Goal: Task Accomplishment & Management: Complete application form

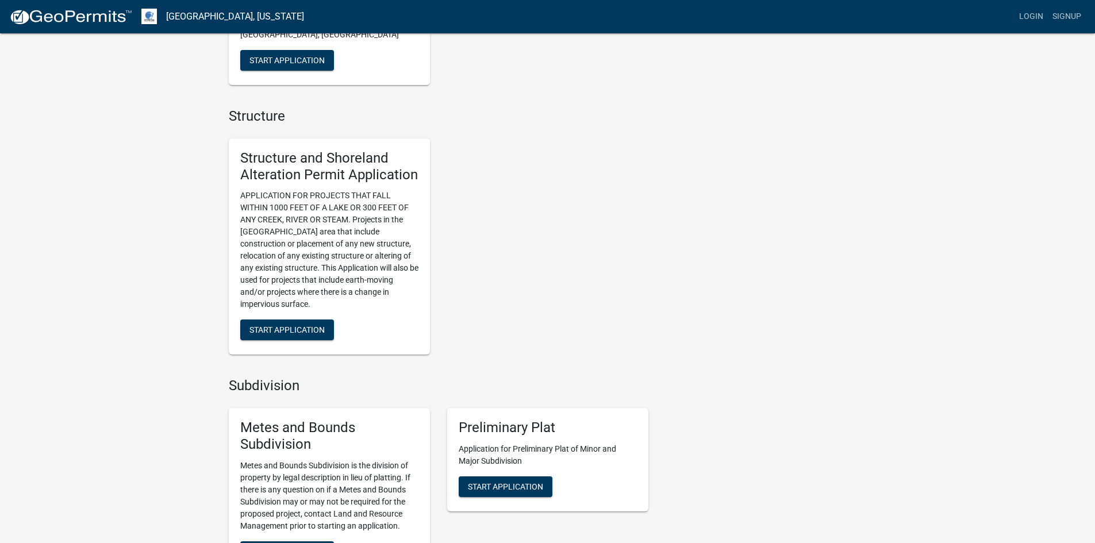
scroll to position [706, 0]
click at [281, 331] on span "Start Application" at bounding box center [287, 331] width 75 height 9
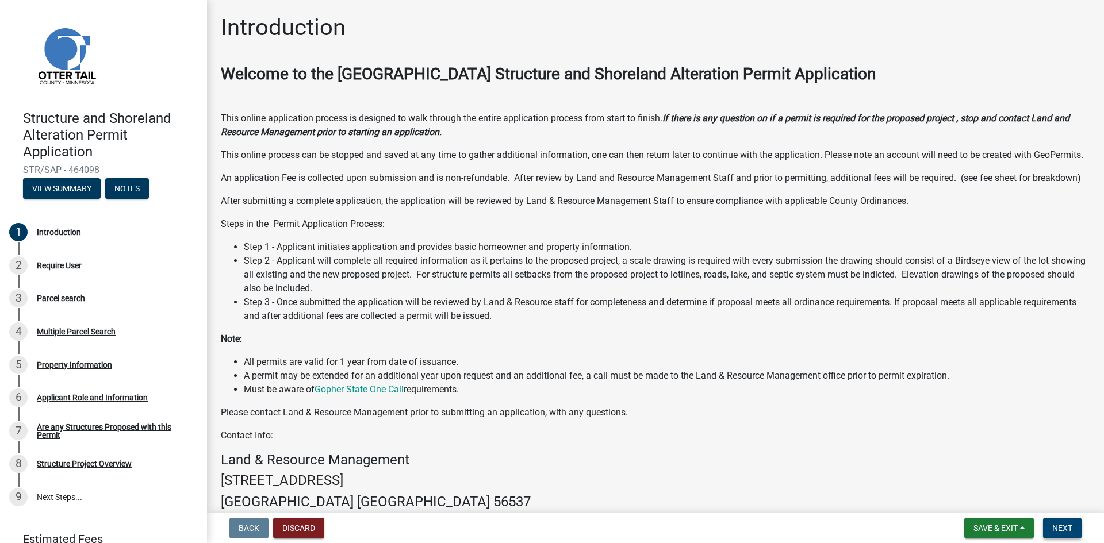
click at [1073, 533] on button "Next" at bounding box center [1062, 528] width 39 height 21
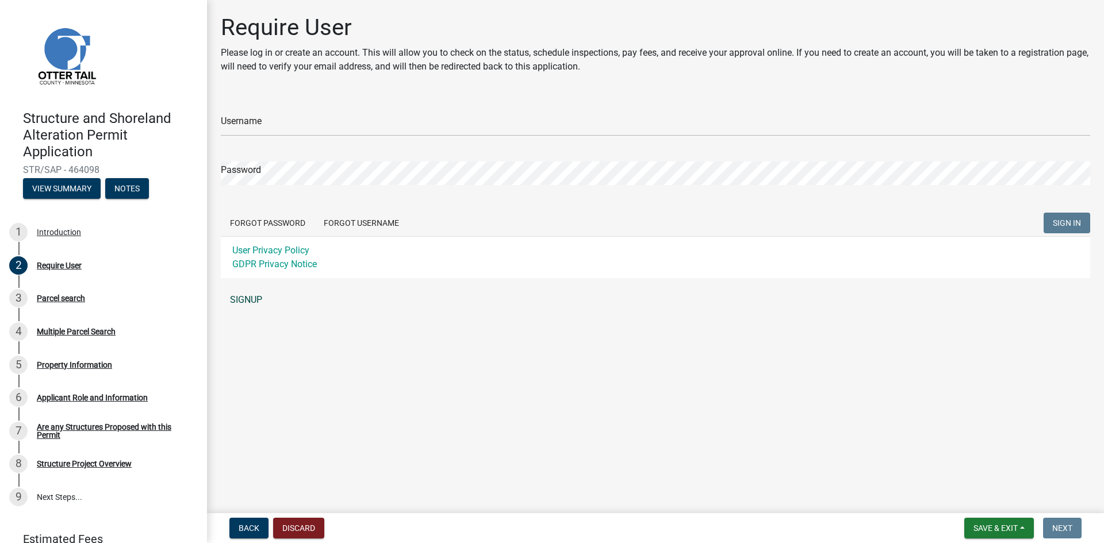
click at [239, 296] on link "SIGNUP" at bounding box center [655, 300] width 869 height 23
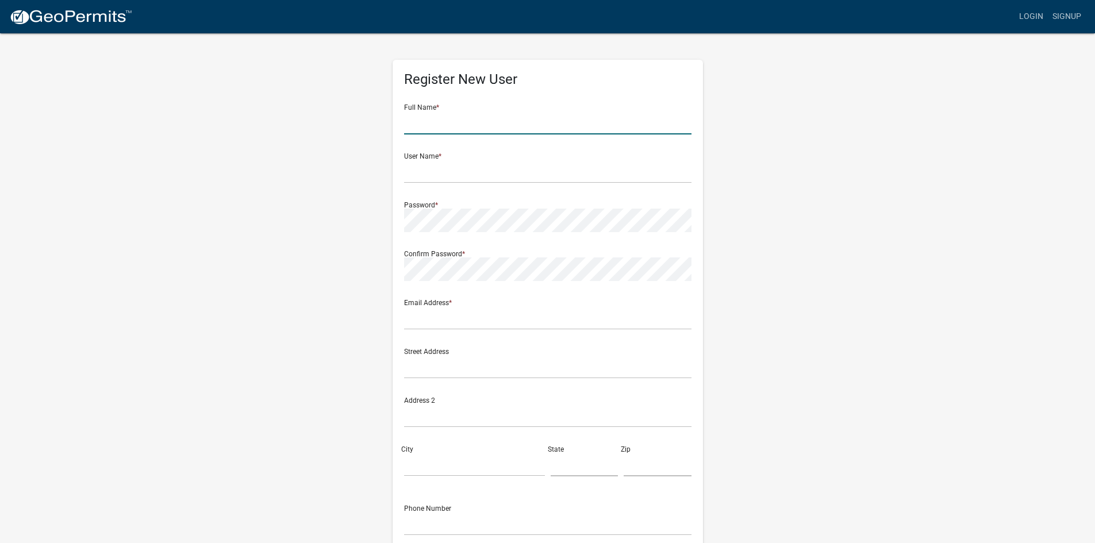
click at [454, 122] on input "text" at bounding box center [548, 123] width 288 height 24
type input "[PERSON_NAME]"
type input "[EMAIL_ADDRESS][DOMAIN_NAME]"
type input "[STREET_ADDRESS]"
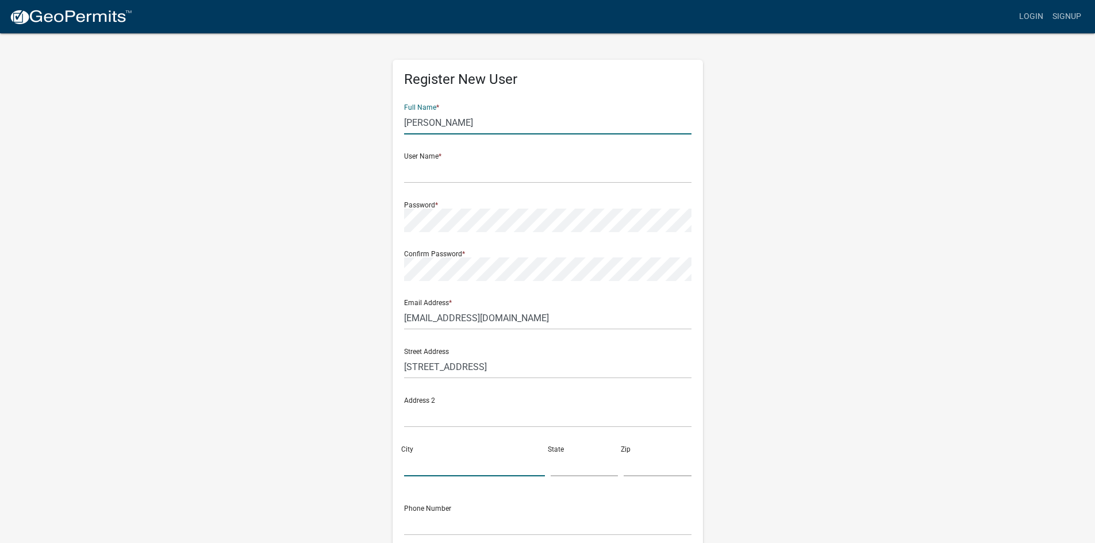
type input "Wahpeton"
type input "[US_STATE]"
type input "58075"
type input "7013672052"
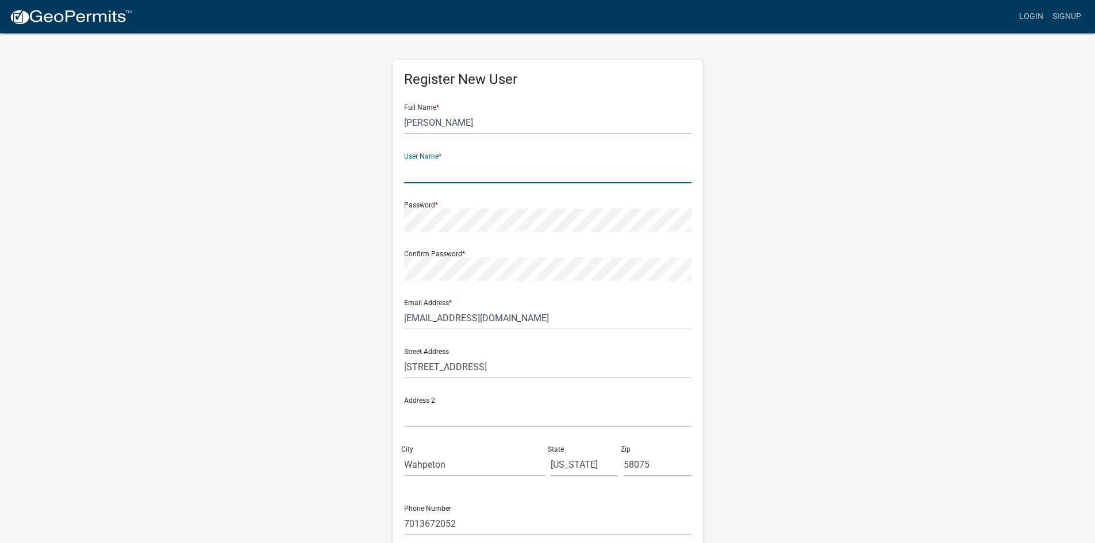
click at [443, 171] on input "text" at bounding box center [548, 172] width 288 height 24
click at [455, 182] on input "tmitchell" at bounding box center [548, 172] width 288 height 24
type input "tmitchell30"
click at [346, 217] on div "Register New User Full Name * [PERSON_NAME] User Name * tmitchell30 Password * …" at bounding box center [548, 339] width 656 height 615
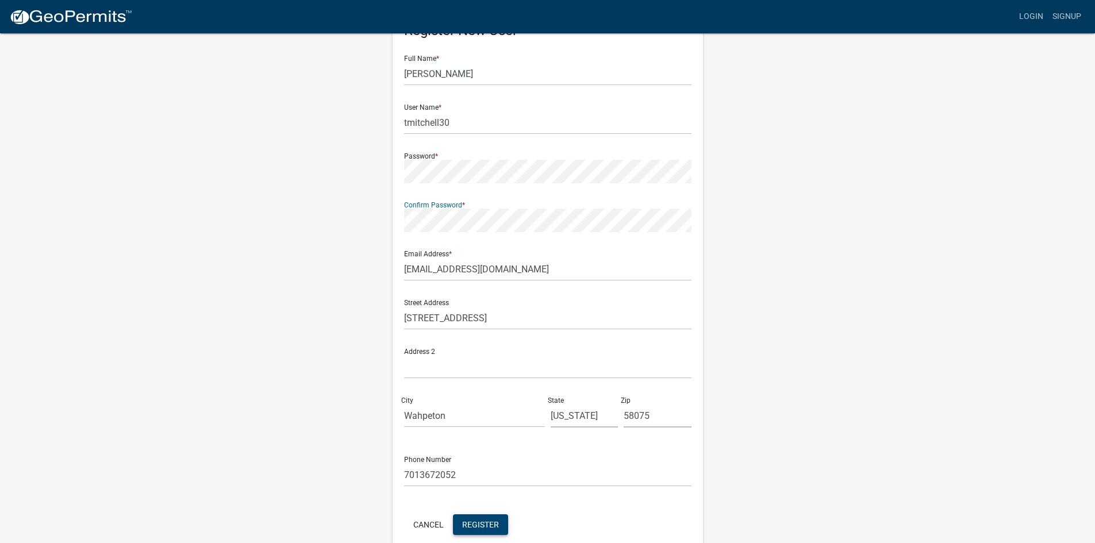
scroll to position [104, 0]
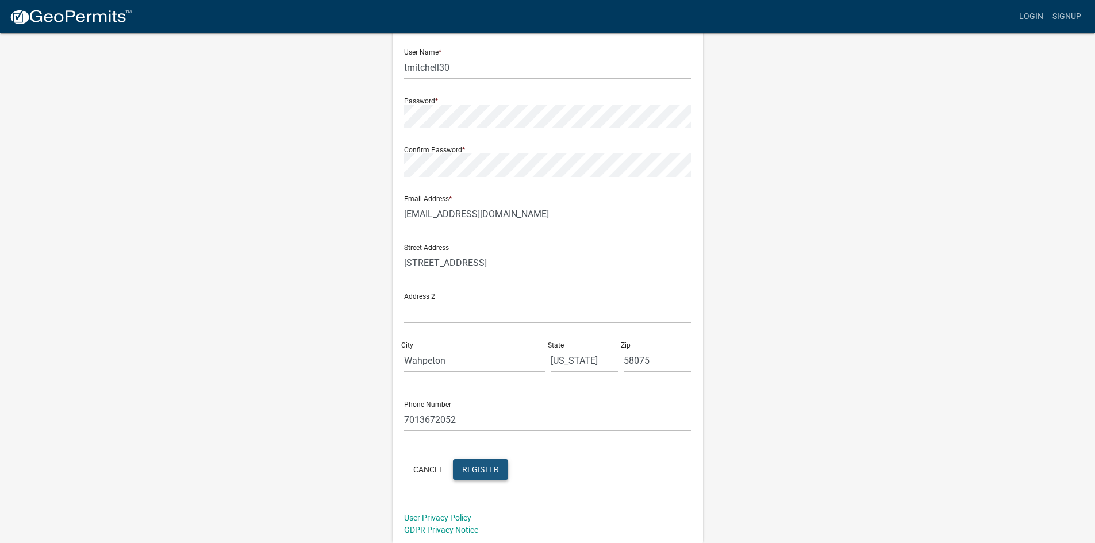
click at [490, 471] on span "Register" at bounding box center [480, 469] width 37 height 9
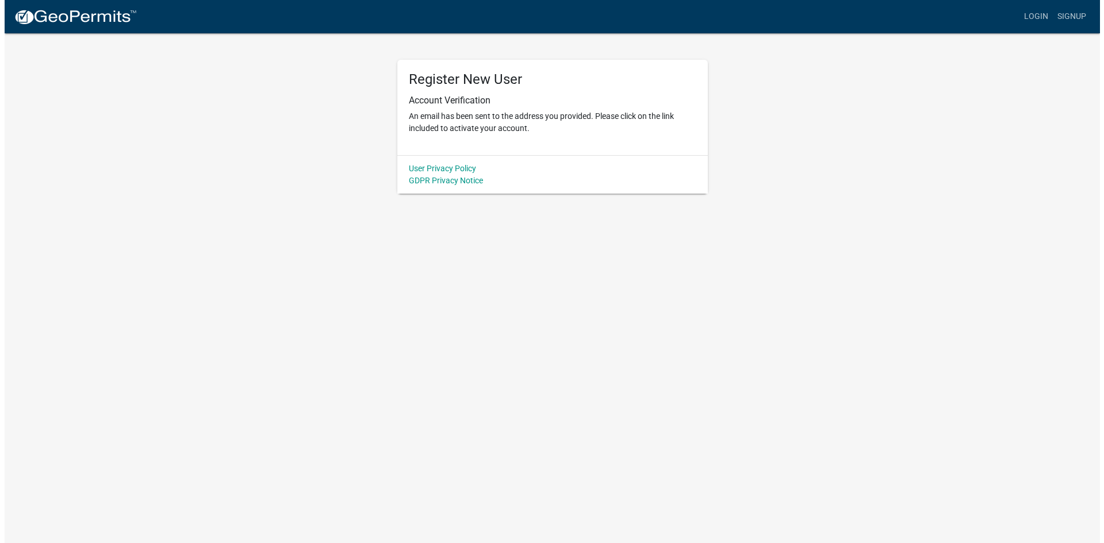
scroll to position [0, 0]
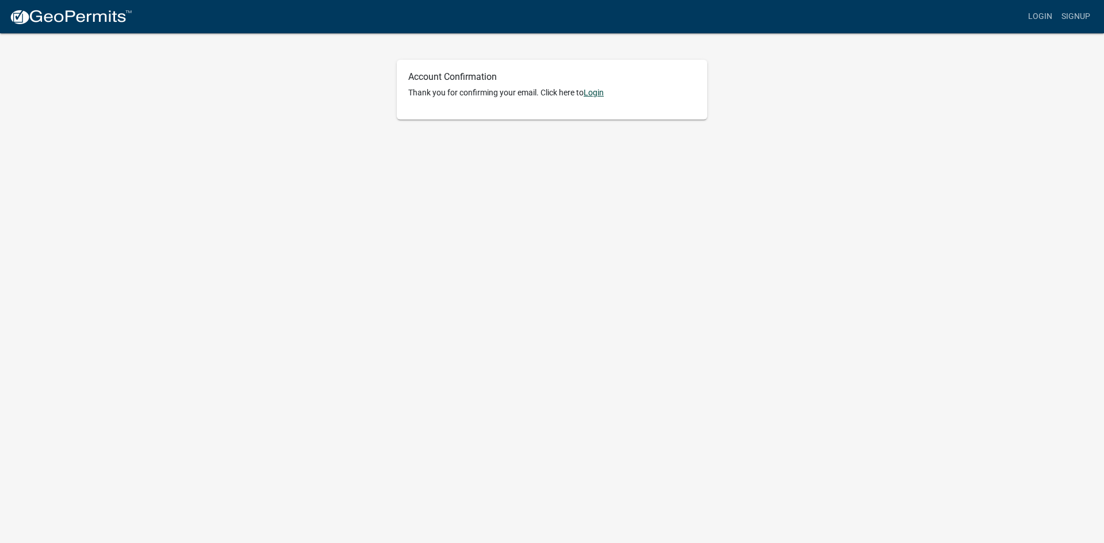
click at [592, 92] on link "Login" at bounding box center [594, 92] width 20 height 9
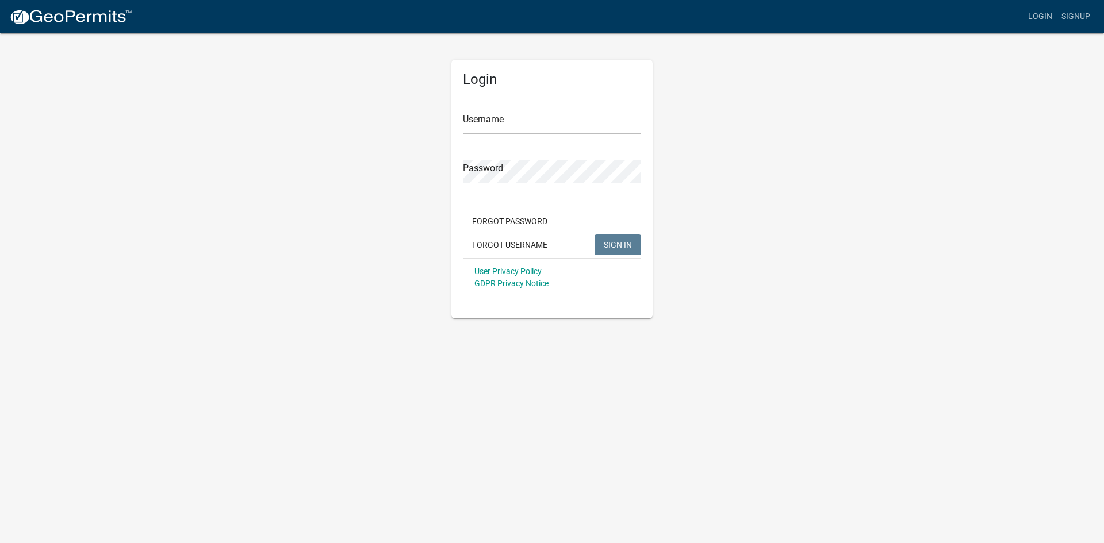
click at [518, 135] on form "Username Password Forgot Password Forgot Username SIGN IN User Privacy Policy G…" at bounding box center [552, 196] width 178 height 202
click at [519, 115] on input "Username" at bounding box center [552, 123] width 178 height 24
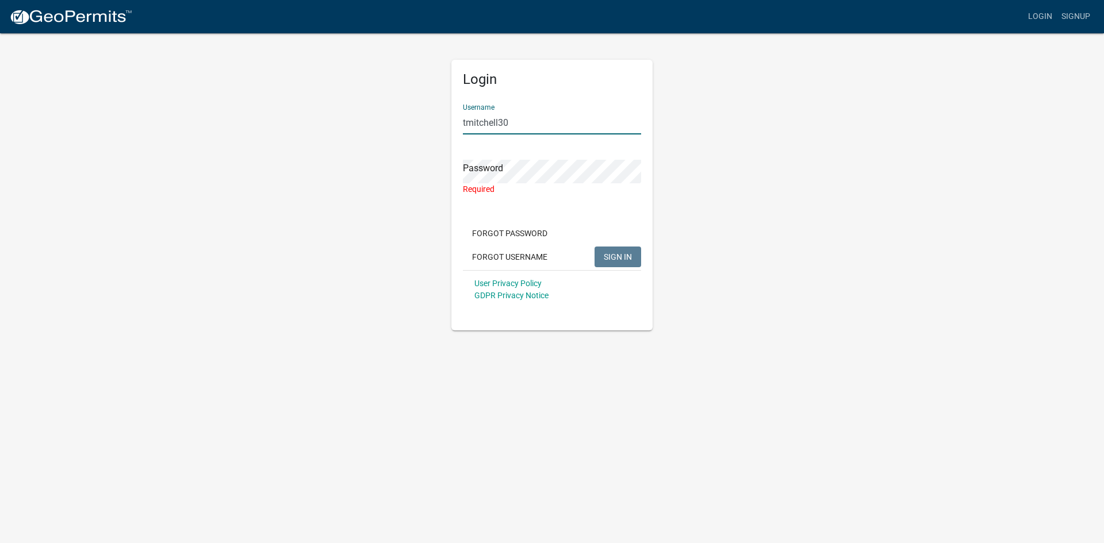
type input "tmitchell30"
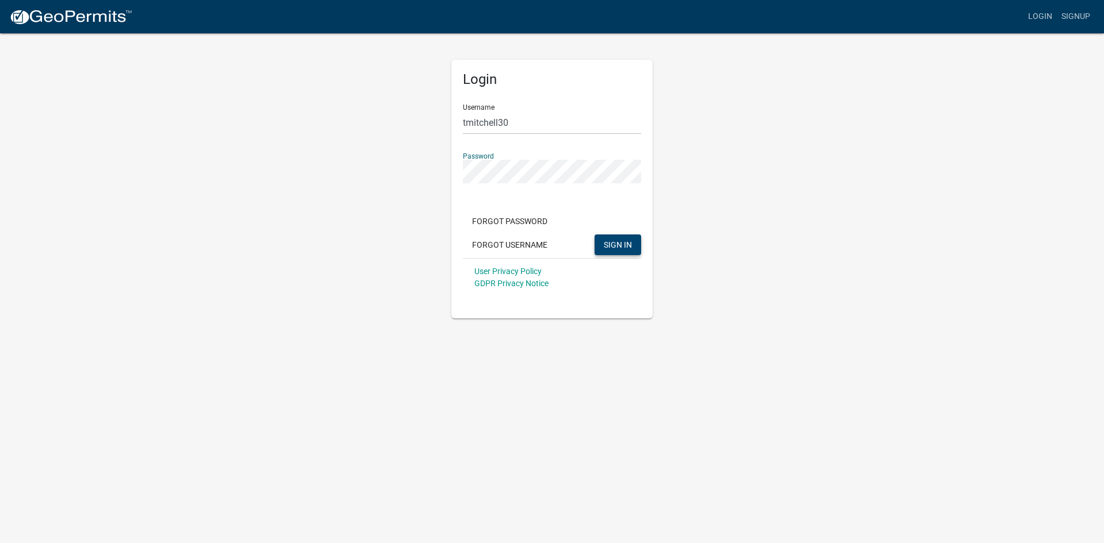
click at [605, 244] on span "SIGN IN" at bounding box center [618, 244] width 28 height 9
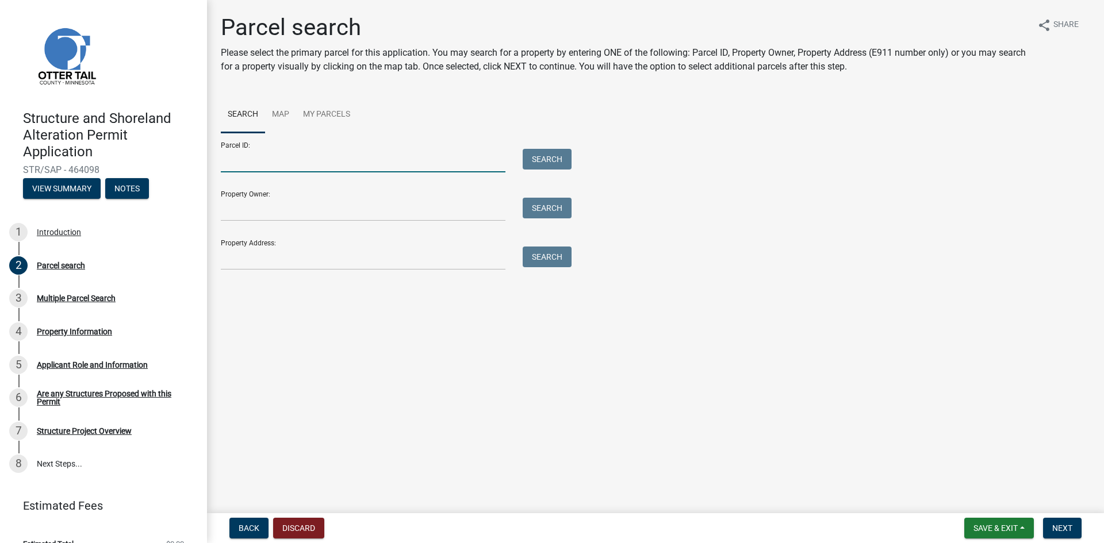
click at [347, 166] on input "Parcel ID:" at bounding box center [363, 161] width 285 height 24
click at [273, 110] on link "Map" at bounding box center [280, 115] width 31 height 37
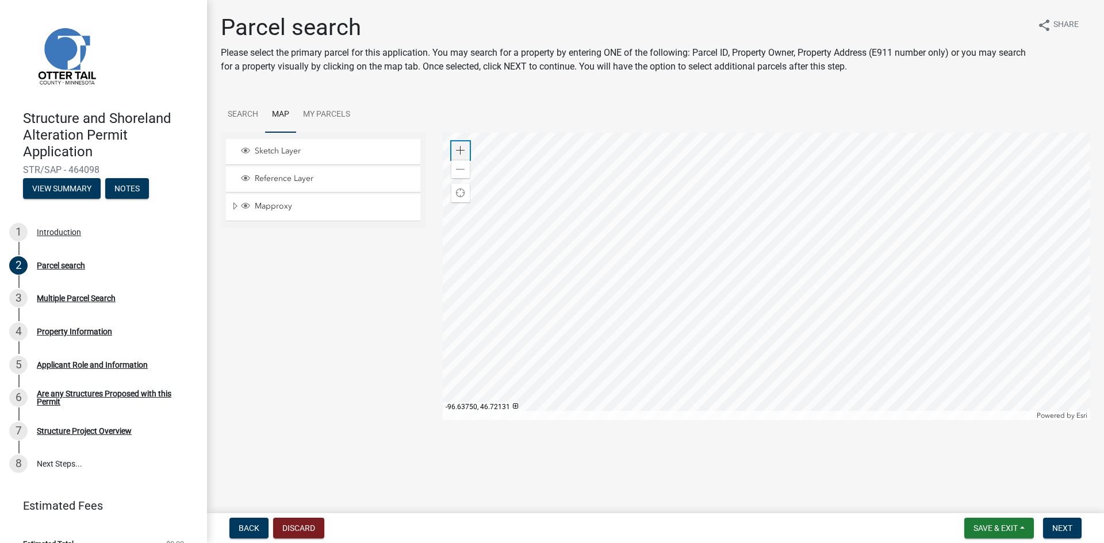
click at [461, 152] on span at bounding box center [460, 150] width 9 height 9
click at [725, 311] on div at bounding box center [767, 277] width 648 height 288
click at [663, 205] on div at bounding box center [767, 277] width 648 height 288
click at [467, 155] on div "Zoom in" at bounding box center [460, 150] width 18 height 18
click at [469, 155] on div "Zoom in" at bounding box center [460, 150] width 18 height 18
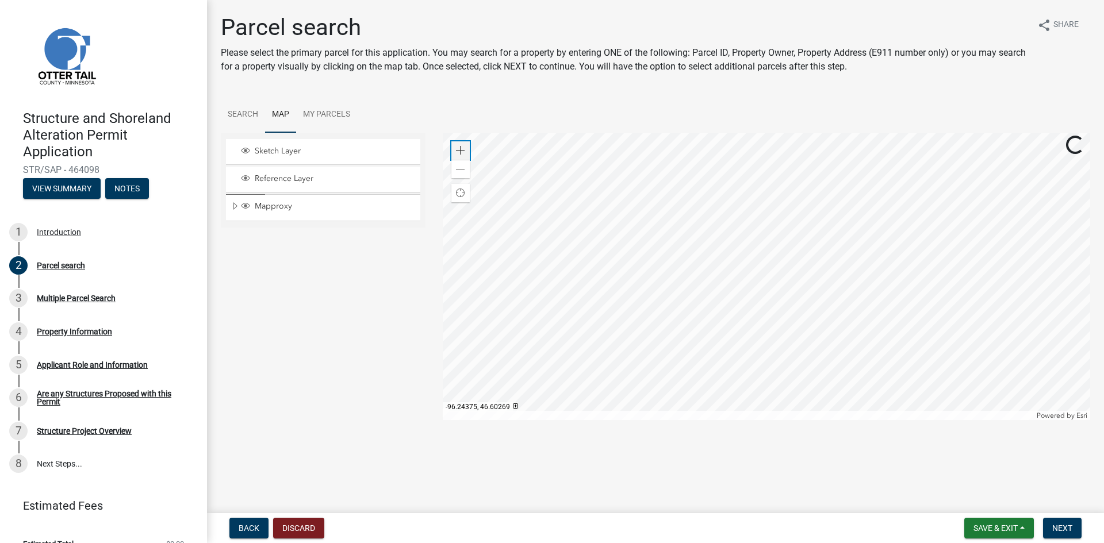
click at [469, 155] on div "Zoom in" at bounding box center [460, 150] width 18 height 18
click at [790, 355] on div at bounding box center [767, 277] width 648 height 288
click at [814, 334] on div at bounding box center [767, 277] width 648 height 288
click at [711, 324] on div at bounding box center [767, 277] width 648 height 288
click at [465, 151] on span at bounding box center [460, 150] width 9 height 9
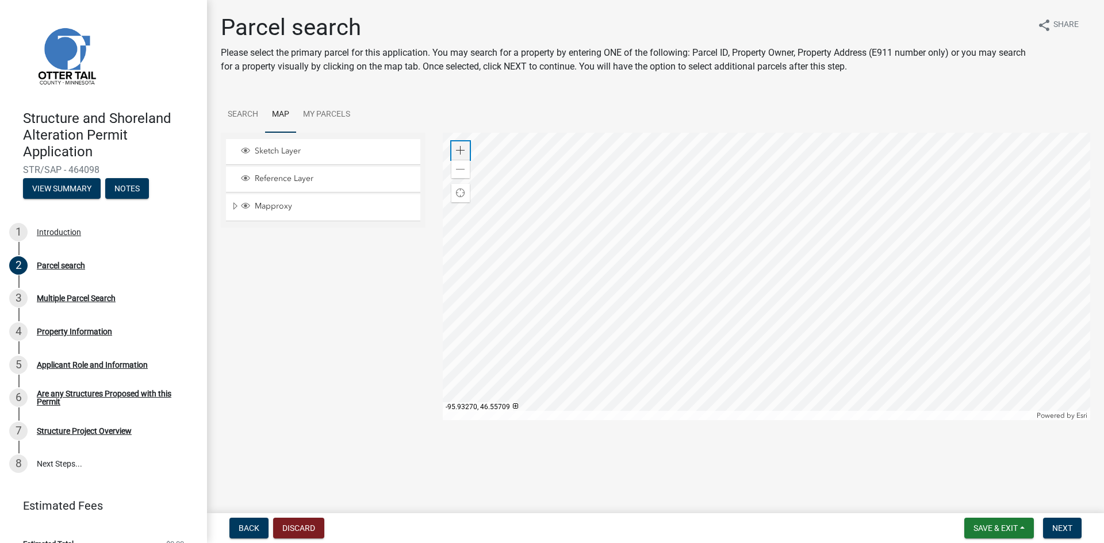
click at [465, 151] on span at bounding box center [460, 150] width 9 height 9
click at [759, 298] on div at bounding box center [767, 277] width 648 height 288
click at [695, 304] on div at bounding box center [767, 277] width 648 height 288
click at [653, 275] on div at bounding box center [767, 277] width 648 height 288
click at [599, 304] on div at bounding box center [767, 277] width 648 height 288
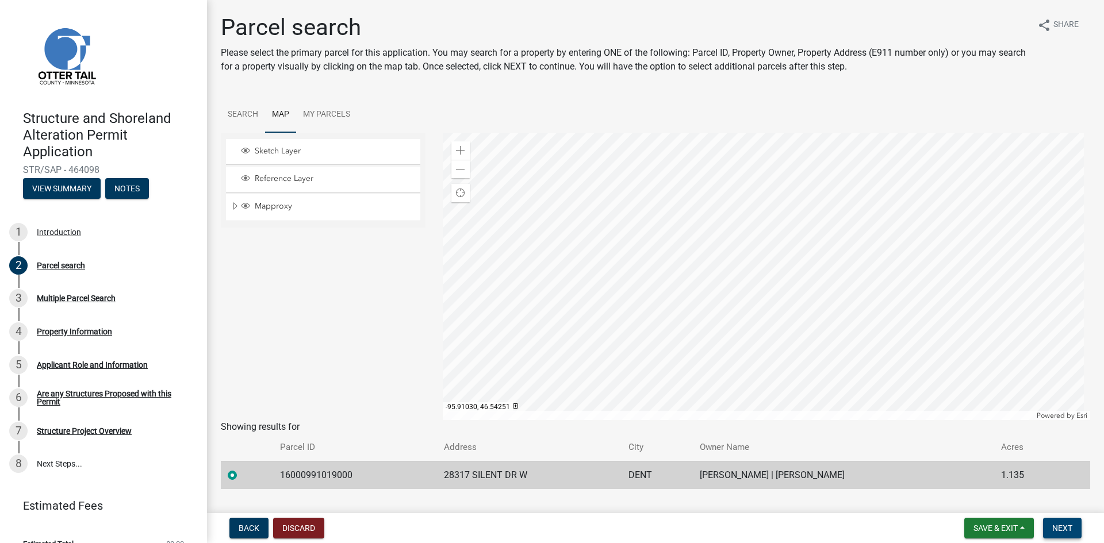
click at [1056, 529] on span "Next" at bounding box center [1062, 528] width 20 height 9
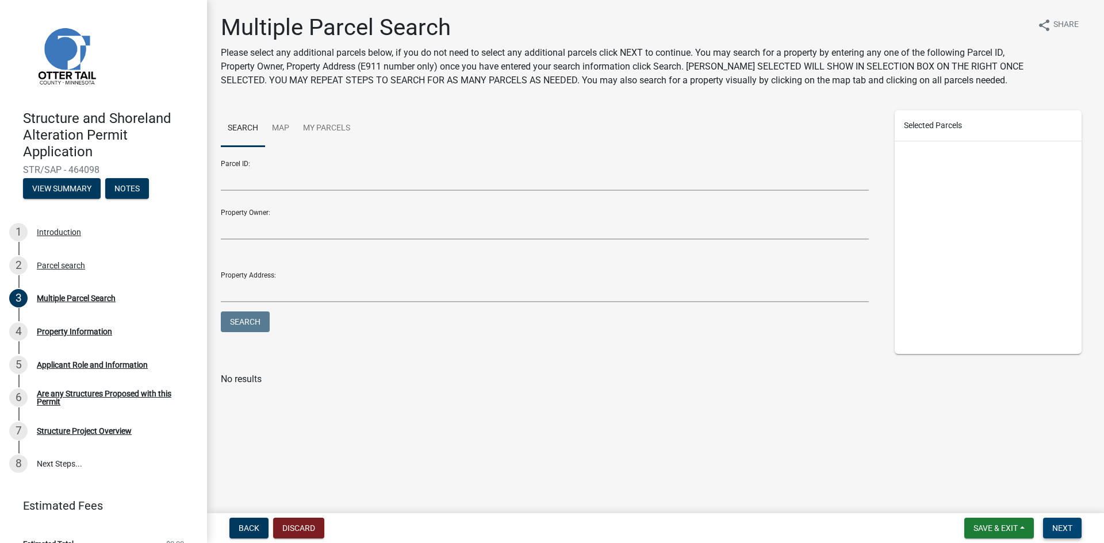
click at [1074, 527] on button "Next" at bounding box center [1062, 528] width 39 height 21
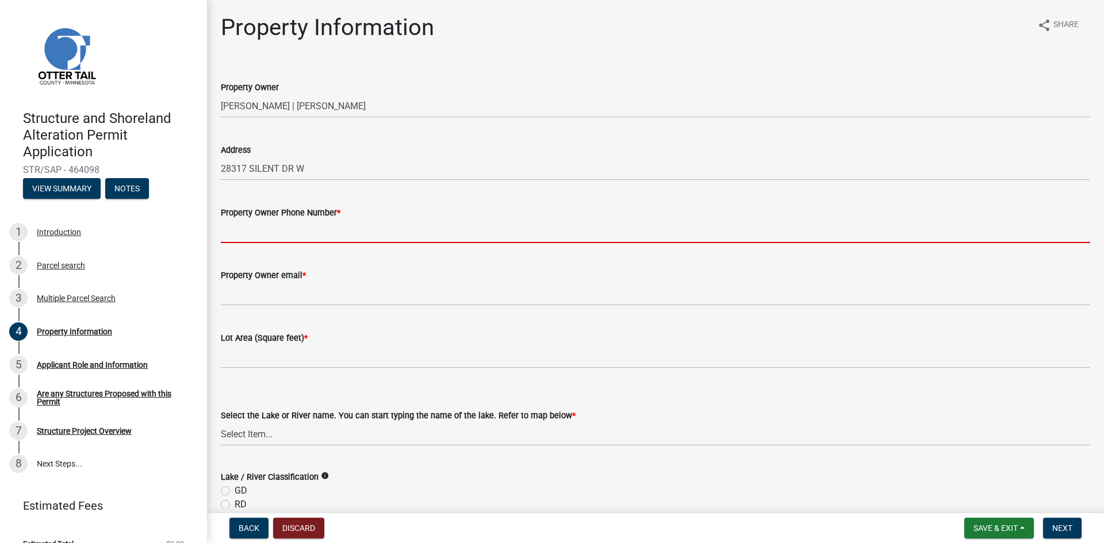
click at [304, 237] on input "Property Owner Phone Number *" at bounding box center [655, 232] width 869 height 24
type input "7013672052"
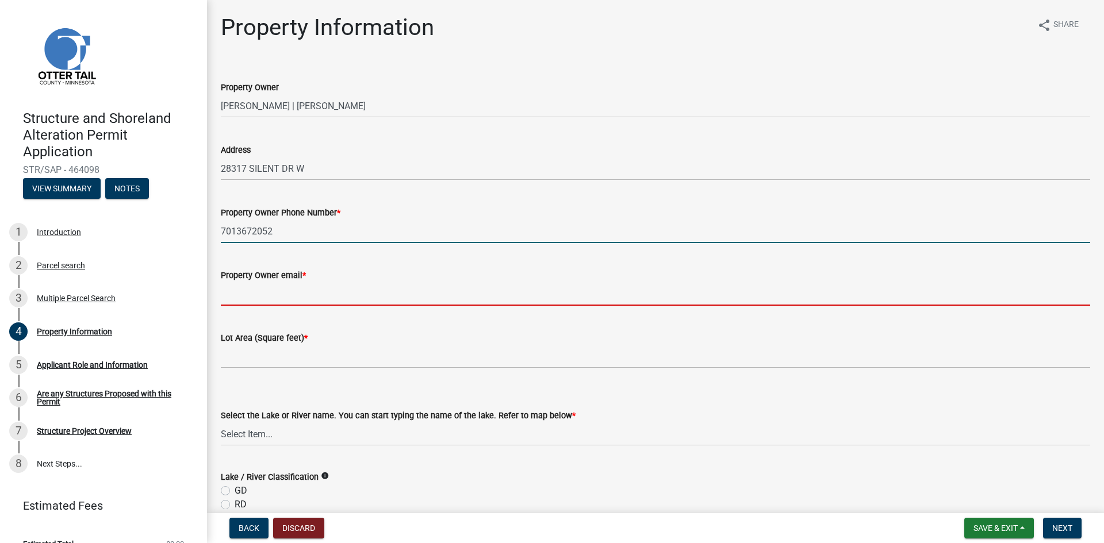
type input "[EMAIL_ADDRESS][DOMAIN_NAME]"
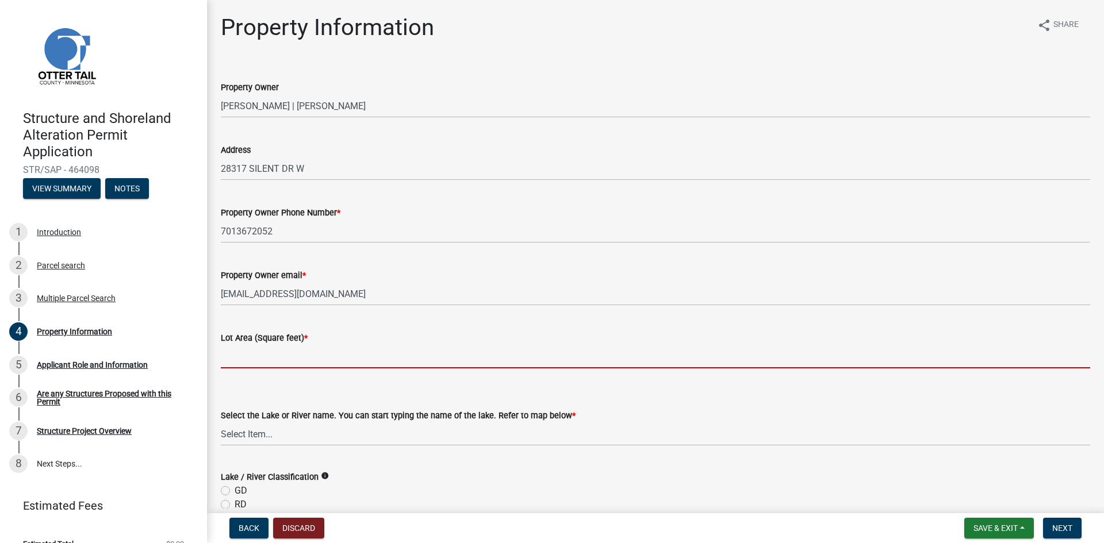
click at [307, 363] on input "text" at bounding box center [655, 357] width 869 height 24
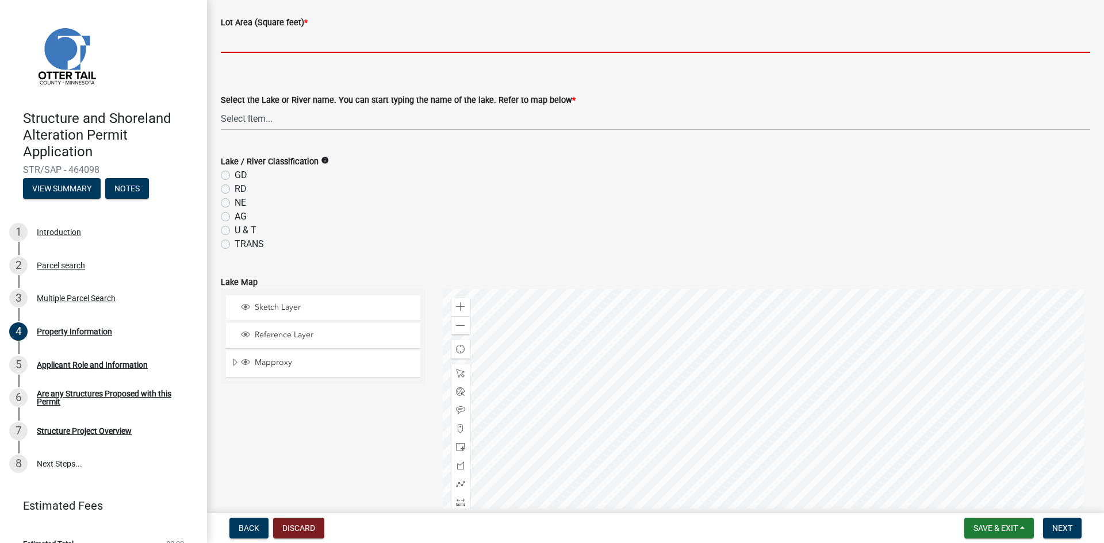
scroll to position [315, 0]
click at [306, 117] on div "Select the Lake or River name. You can start typing the name of the lake. Refer…" at bounding box center [655, 112] width 869 height 37
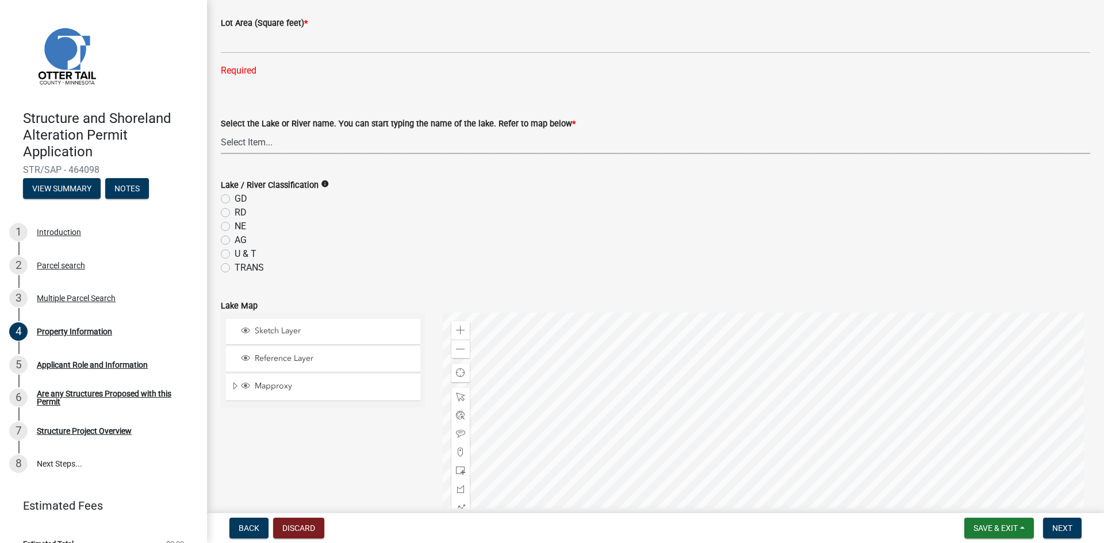
click at [304, 139] on select "Select Item... None Adley 56-031 Albert 56-118 Alfred 56-600 Alice 56-244 Alice…" at bounding box center [655, 143] width 869 height 24
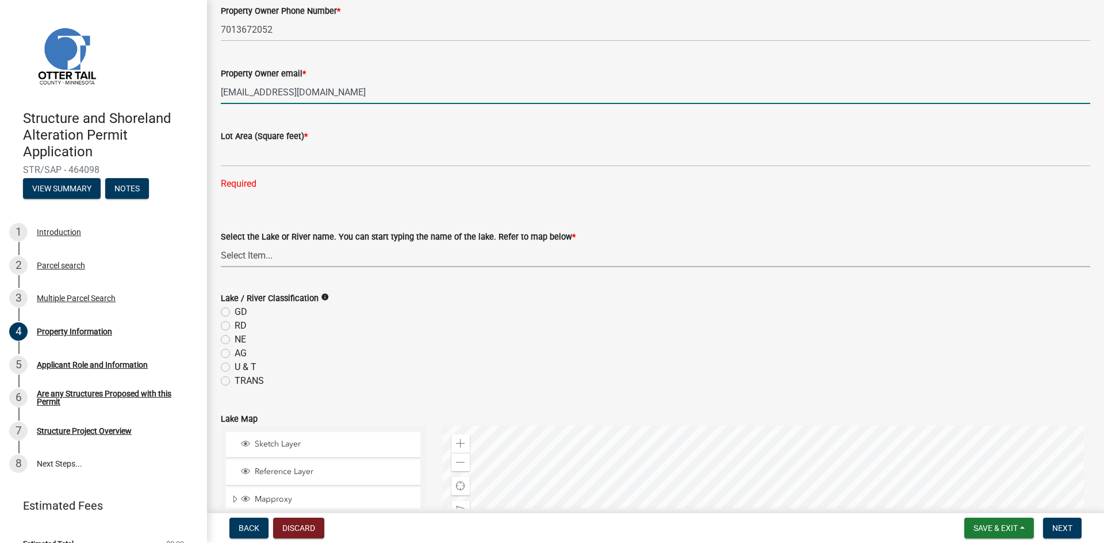
scroll to position [151, 0]
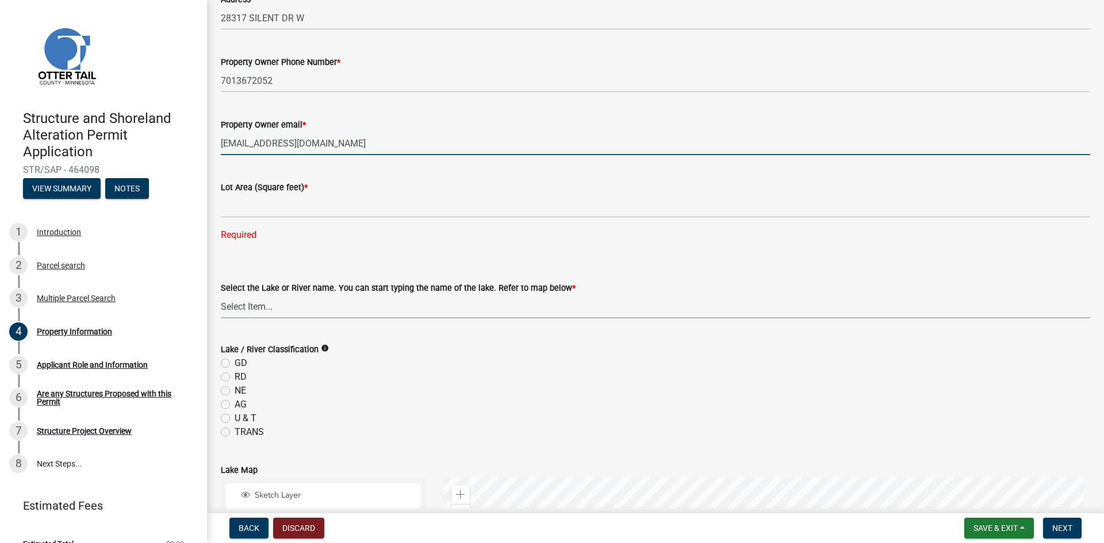
click at [294, 164] on wm-data-entity-input "Property Owner email * tylermitchell30@outlook.com" at bounding box center [655, 133] width 869 height 63
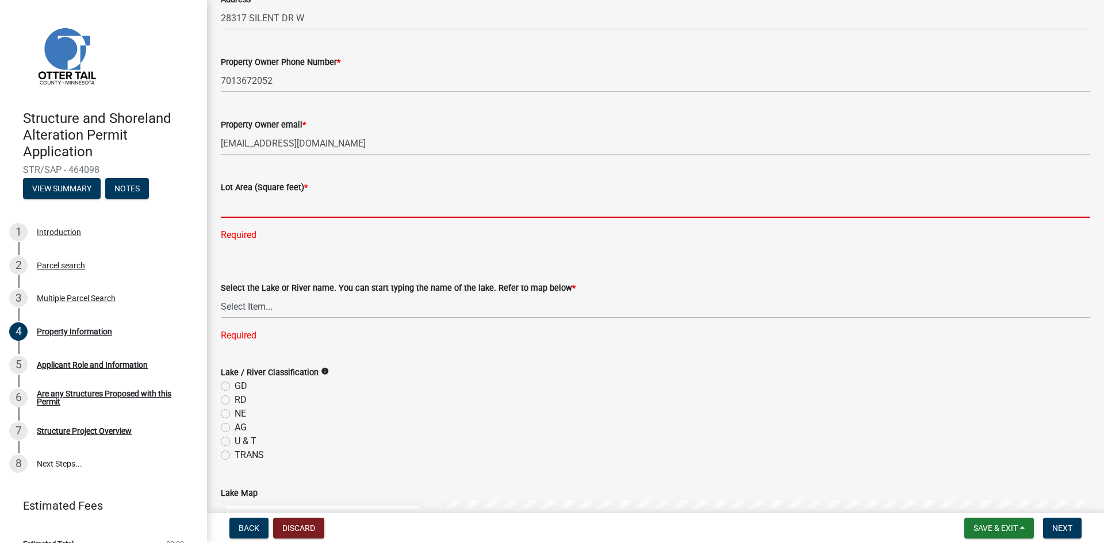
click at [248, 202] on input "text" at bounding box center [655, 206] width 869 height 24
click at [372, 214] on input "text" at bounding box center [655, 206] width 869 height 24
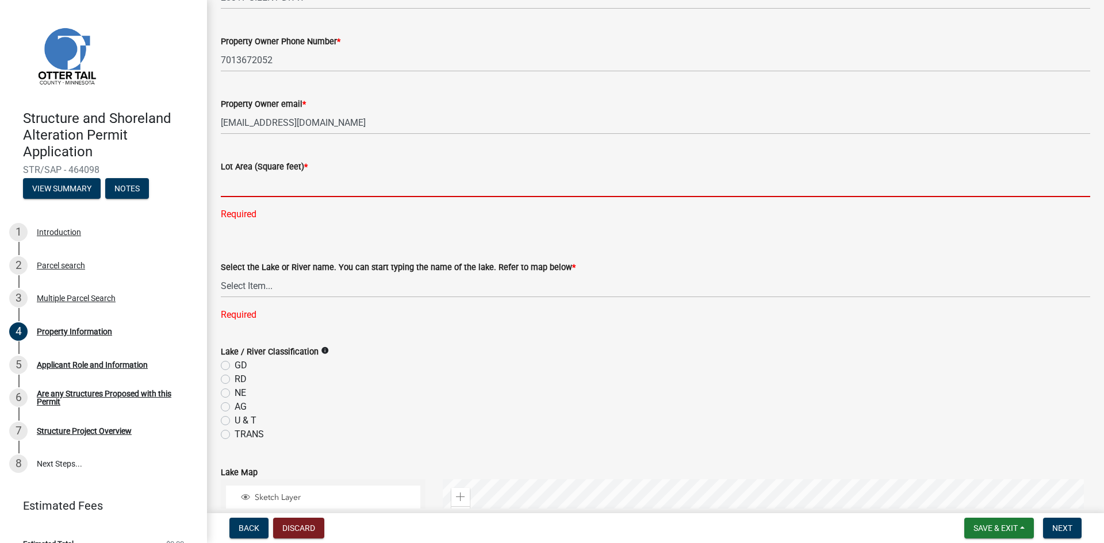
scroll to position [172, 0]
click at [351, 187] on input "text" at bounding box center [655, 185] width 869 height 24
click at [281, 177] on input "text" at bounding box center [655, 185] width 869 height 24
paste input "46609.2"
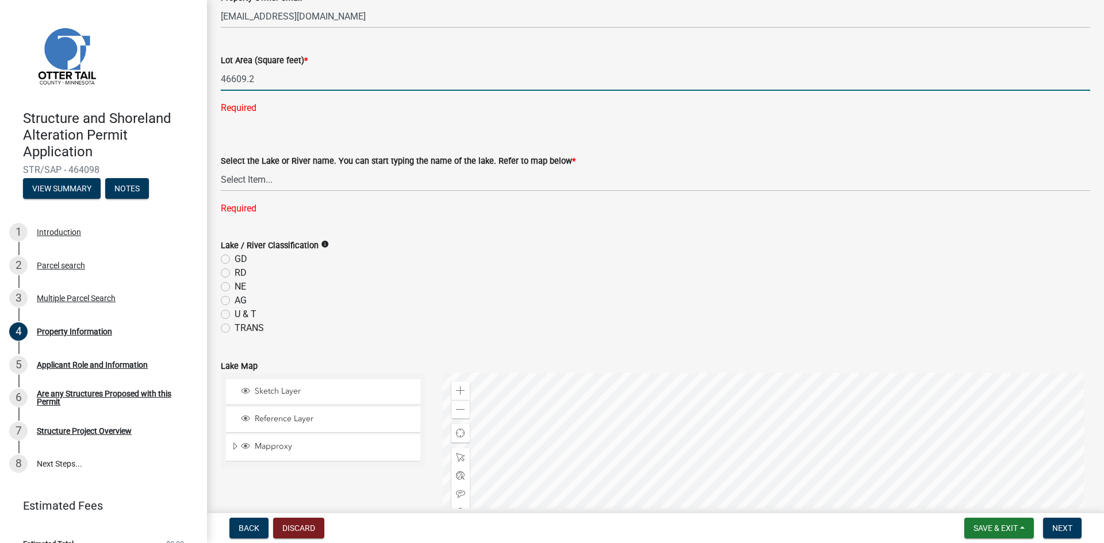
type input "46609.2"
click at [321, 200] on wm-data-entity-input-list "Property Owner TYLER C MITCHELL | ASHLEY K MITCHELL Address 28317 SILENT DR W P…" at bounding box center [655, 337] width 869 height 1104
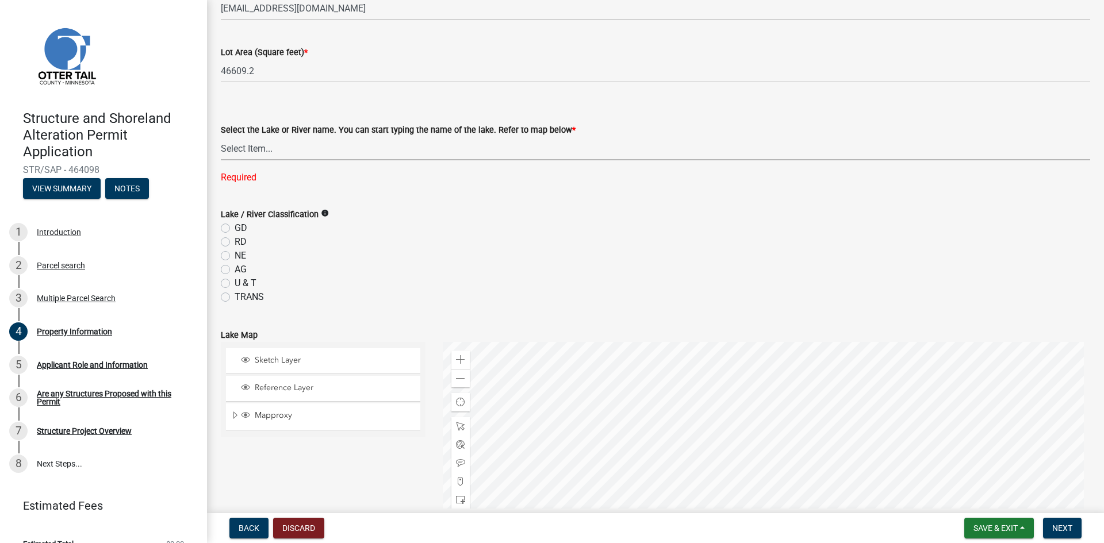
click at [324, 156] on select "Select Item... None Adley 56-031 Albert 56-118 Alfred 56-600 Alice 56-244 Alice…" at bounding box center [655, 149] width 869 height 24
click at [324, 149] on select "Select Item... None Adley 56-031 Albert 56-118 Alfred 56-600 Alice 56-244 Alice…" at bounding box center [655, 148] width 869 height 24
click at [221, 136] on select "Select Item... None Adley 56-031 Albert 56-118 Alfred 56-600 Alice 56-244 Alice…" at bounding box center [655, 148] width 869 height 24
select select "dbf778e6-a81c-4efc-8012-8b84925966bc"
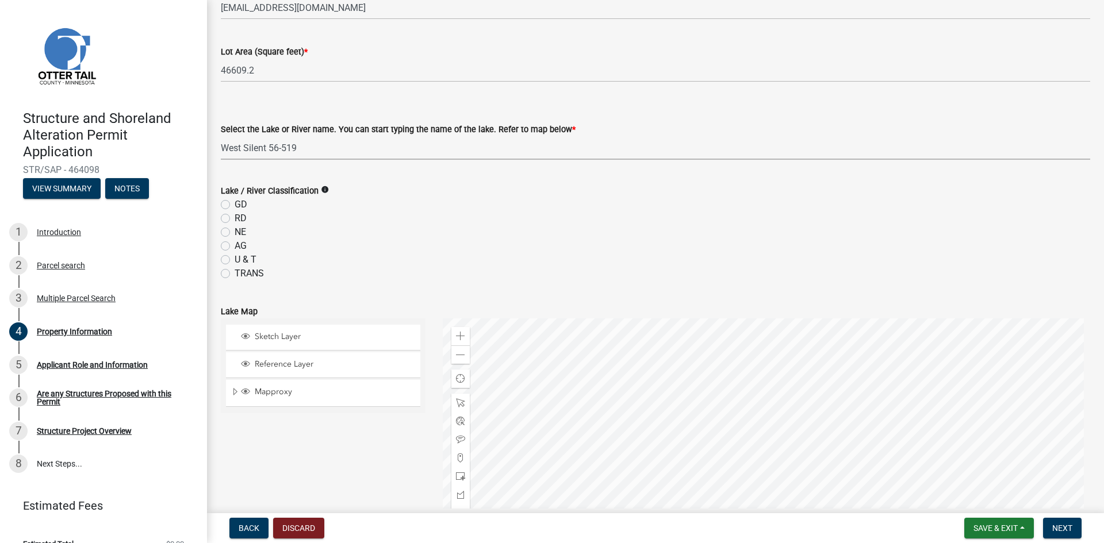
click at [324, 189] on icon "info" at bounding box center [325, 190] width 8 height 8
click at [233, 221] on div "RD" at bounding box center [655, 219] width 869 height 14
click at [235, 219] on label "RD" at bounding box center [241, 219] width 12 height 14
click at [235, 219] on input "RD" at bounding box center [238, 215] width 7 height 7
radio input "true"
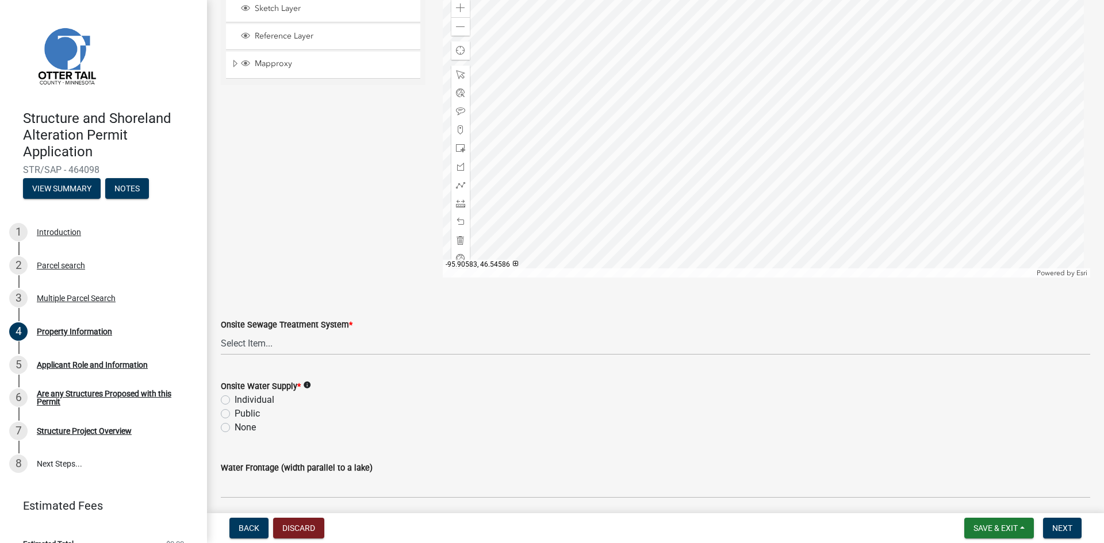
click at [332, 357] on wm-data-entity-input "Onsite Sewage Treatment System * Select Item... L&R Certificate of Compliance w…" at bounding box center [655, 327] width 869 height 78
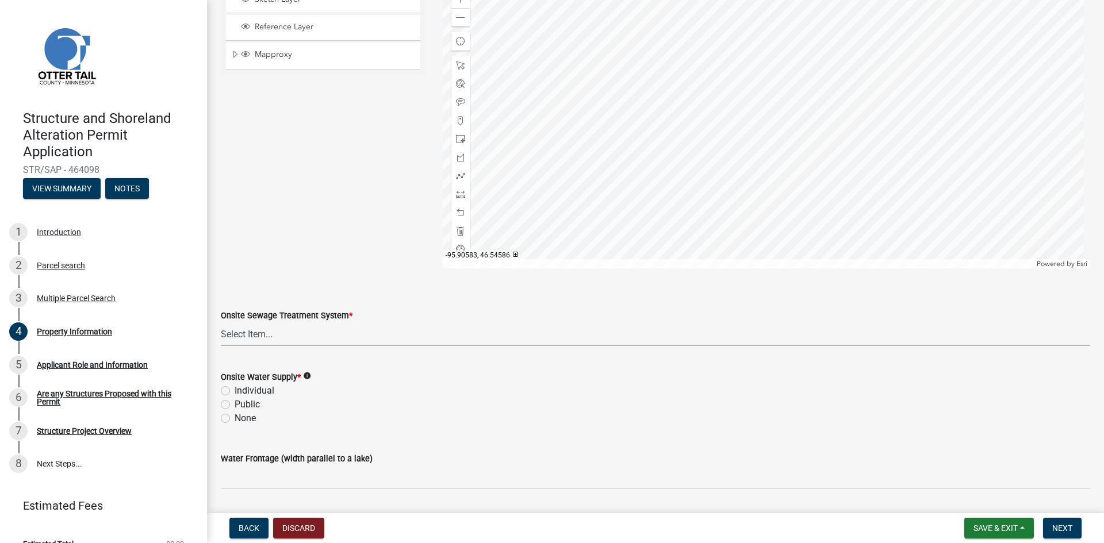
click at [335, 343] on select "Select Item... L&R Certificate of Compliance within 5yrs Compliance Inspection …" at bounding box center [655, 335] width 869 height 24
click at [338, 336] on select "Select Item... L&R Certificate of Compliance within 5yrs Compliance Inspection …" at bounding box center [655, 331] width 869 height 24
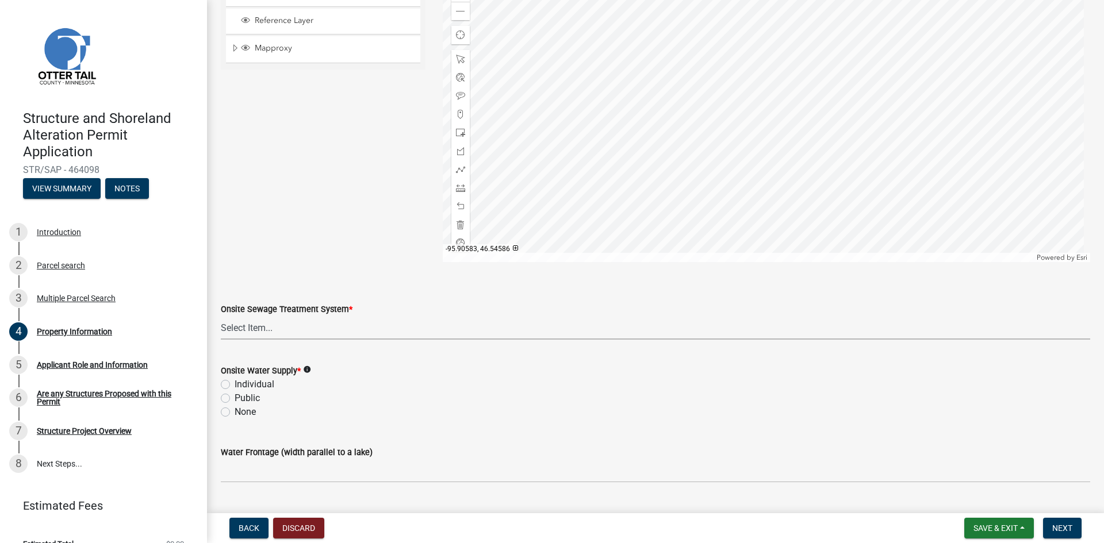
click at [338, 331] on select "Select Item... L&R Certificate of Compliance within 5yrs Compliance Inspection …" at bounding box center [655, 328] width 869 height 24
click at [338, 331] on select "Select Item... L&R Certificate of Compliance within 5yrs Compliance Inspection …" at bounding box center [655, 327] width 869 height 24
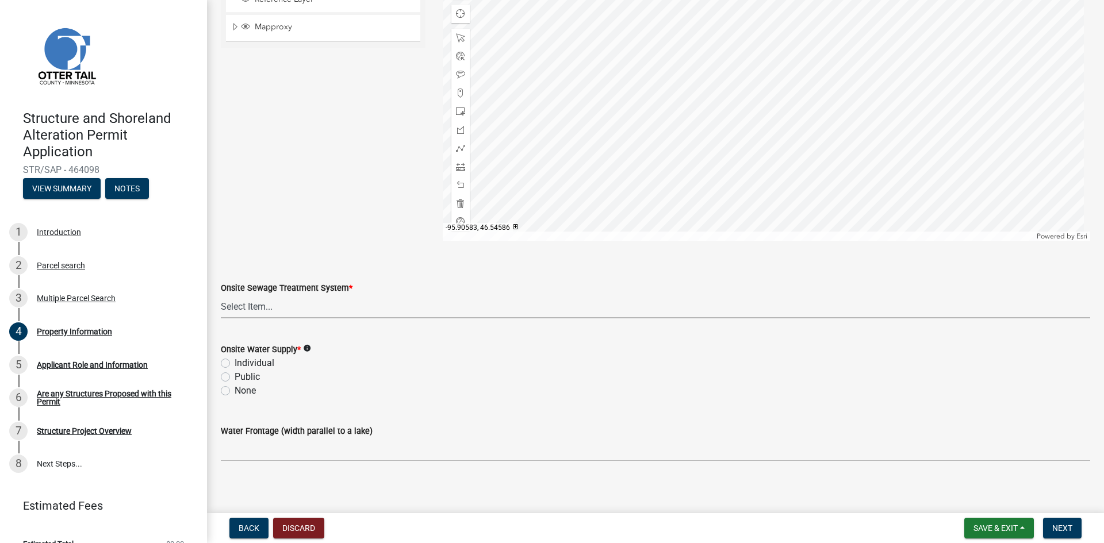
scroll to position [658, 0]
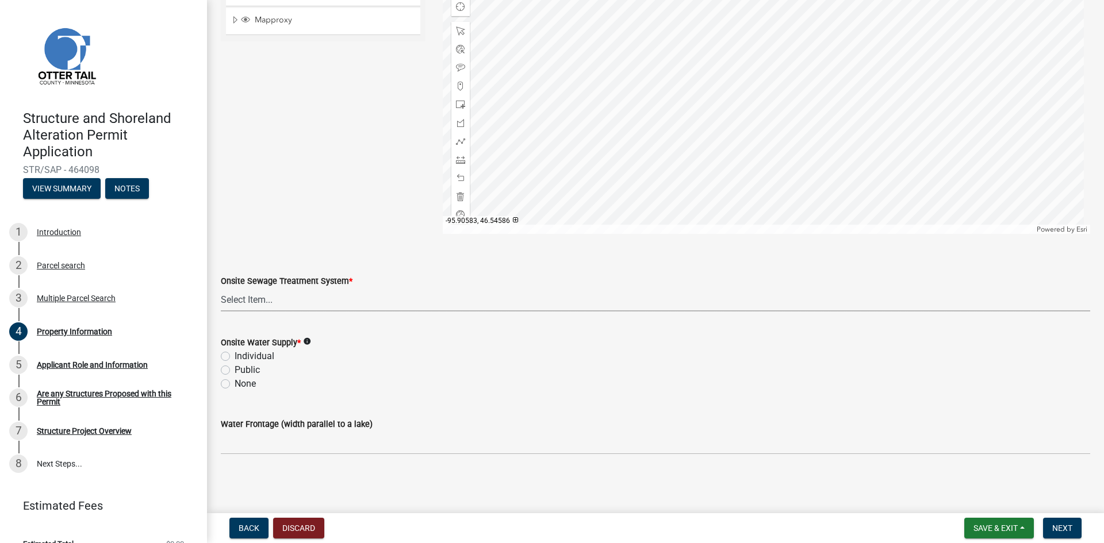
click at [339, 298] on select "Select Item... L&R Certificate of Compliance within 5yrs Compliance Inspection …" at bounding box center [655, 300] width 869 height 24
click at [336, 305] on select "Select Item... L&R Certificate of Compliance within 5yrs Compliance Inspection …" at bounding box center [655, 300] width 869 height 24
click at [227, 355] on form "Onsite Water Supply * info Individual Public None" at bounding box center [655, 356] width 869 height 69
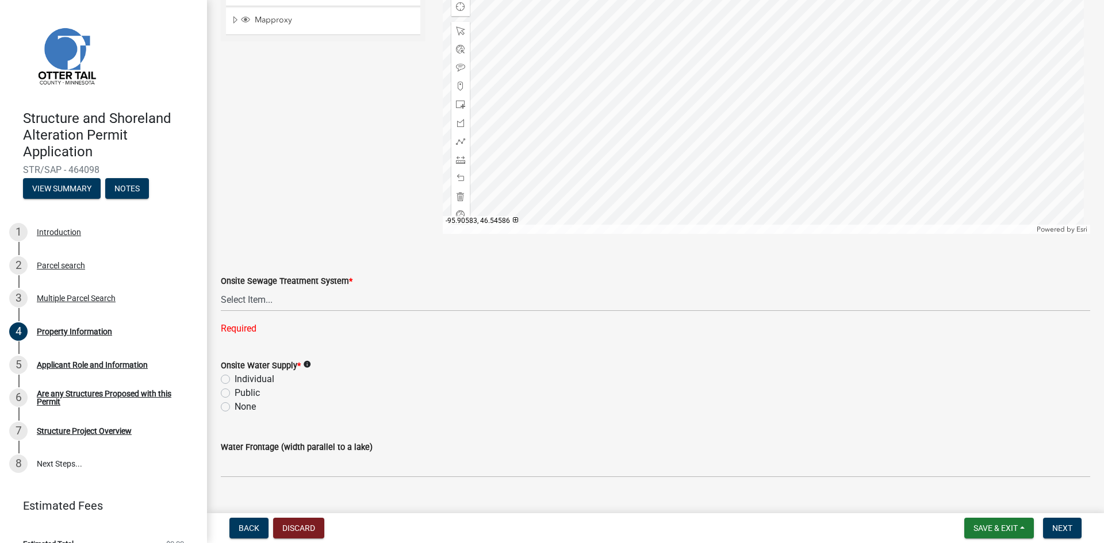
click at [235, 378] on label "Individual" at bounding box center [255, 380] width 40 height 14
click at [235, 378] on input "Individual" at bounding box center [238, 376] width 7 height 7
radio input "true"
click at [308, 362] on icon "info" at bounding box center [307, 365] width 8 height 8
click at [280, 308] on select "Select Item... L&R Certificate of Compliance within 5yrs Compliance Inspection …" at bounding box center [655, 300] width 869 height 24
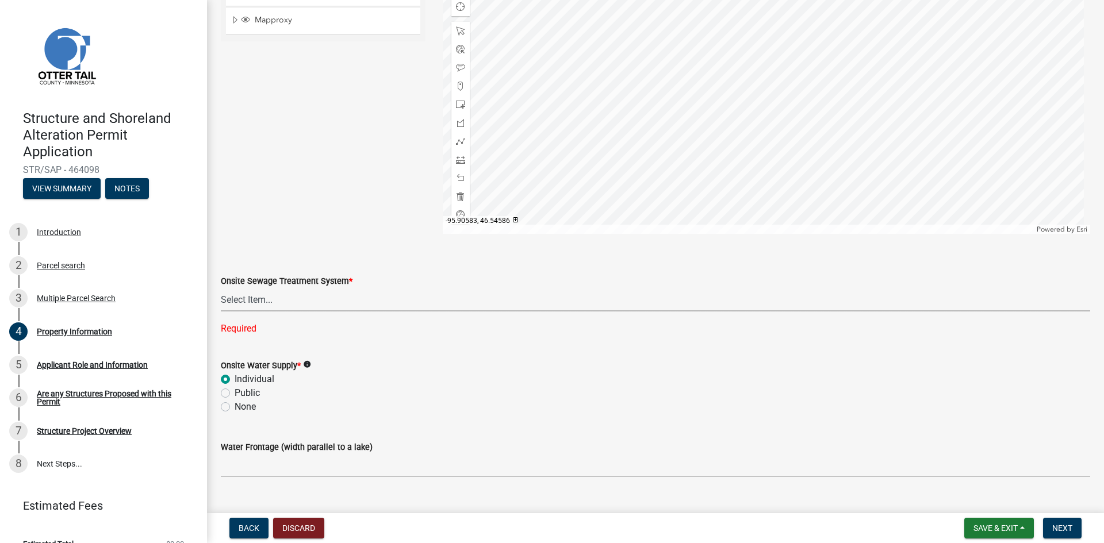
click at [292, 273] on form "Onsite Sewage Treatment System * Select Item... L&R Certificate of Compliance w…" at bounding box center [655, 285] width 869 height 51
click at [347, 304] on select "Select Item... L&R Certificate of Compliance within 5yrs Compliance Inspection …" at bounding box center [655, 300] width 869 height 24
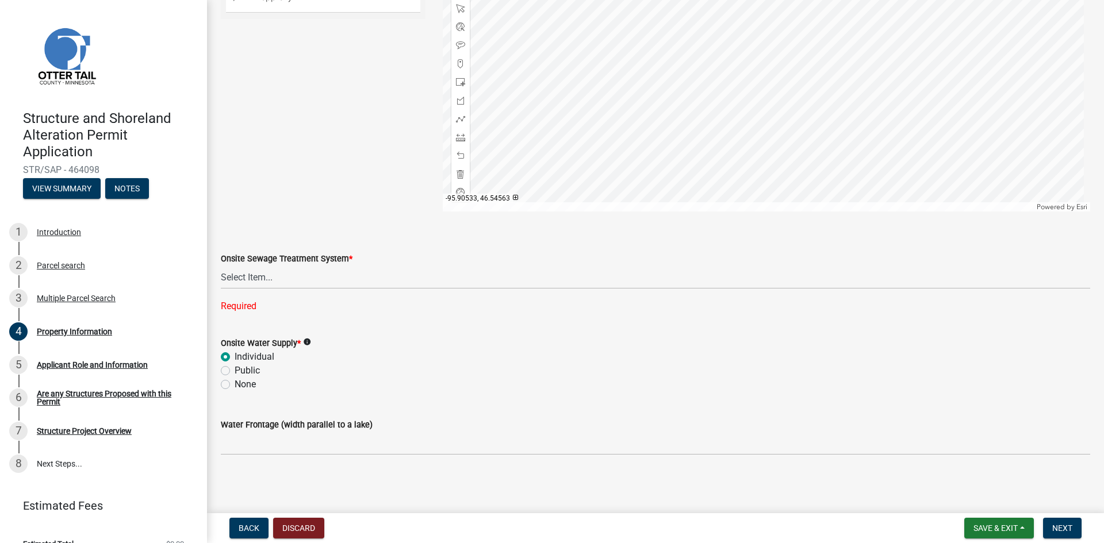
scroll to position [681, 0]
click at [353, 281] on select "Select Item... L&R Certificate of Compliance within 5yrs Compliance Inspection …" at bounding box center [655, 277] width 869 height 24
click at [354, 276] on select "Select Item... L&R Certificate of Compliance within 5yrs Compliance Inspection …" at bounding box center [655, 277] width 869 height 24
click at [339, 324] on form "Onsite Water Supply * info Individual Public None" at bounding box center [655, 356] width 869 height 69
click at [349, 271] on select "Select Item... L&R Certificate of Compliance within 5yrs Compliance Inspection …" at bounding box center [655, 277] width 869 height 24
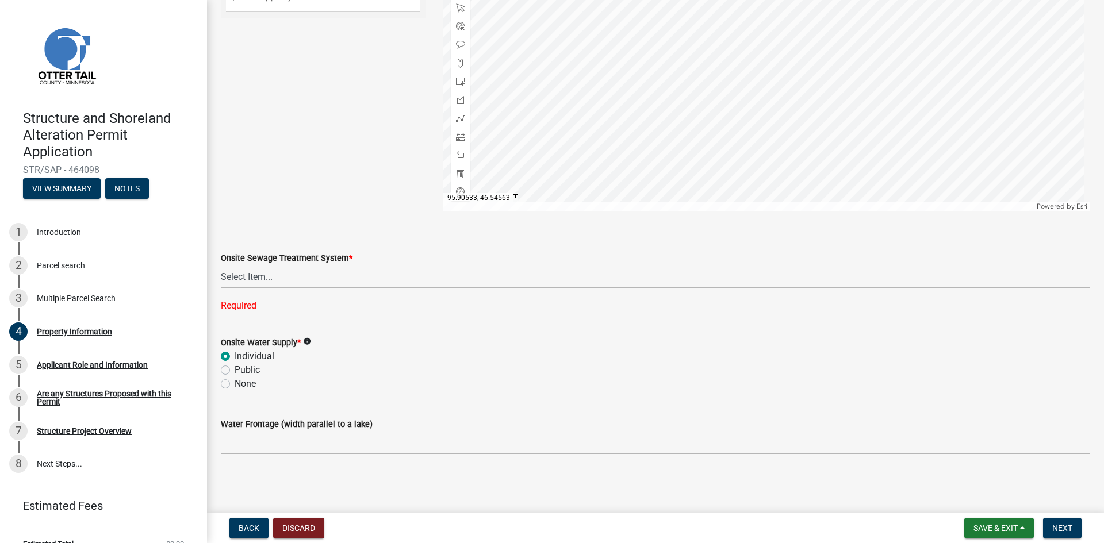
drag, startPoint x: 290, startPoint y: 273, endPoint x: 270, endPoint y: 278, distance: 20.1
click at [284, 275] on select "Select Item... L&R Certificate of Compliance within 5yrs Compliance Inspection …" at bounding box center [655, 277] width 869 height 24
click at [259, 278] on select "Select Item... L&R Certificate of Compliance within 5yrs Compliance Inspection …" at bounding box center [655, 277] width 869 height 24
click at [638, 261] on div "Onsite Sewage Treatment System *" at bounding box center [655, 258] width 869 height 14
click at [271, 279] on select "Select Item... L&R Certificate of Compliance within 5yrs Compliance Inspection …" at bounding box center [655, 277] width 869 height 24
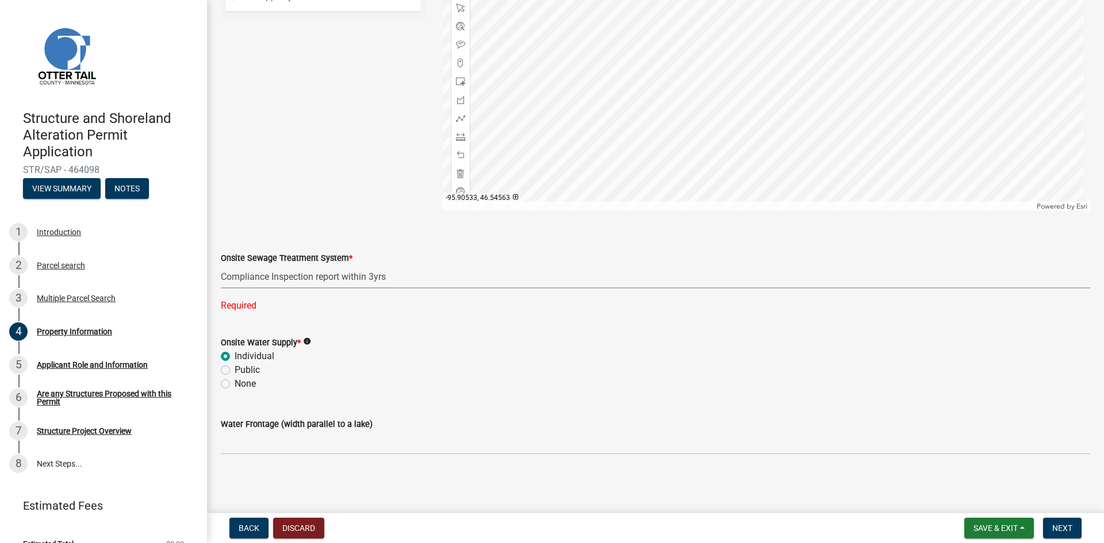
click at [221, 288] on select "Select Item... L&R Certificate of Compliance within 5yrs Compliance Inspection …" at bounding box center [655, 277] width 869 height 24
select select "9f52d7c9-96dd-4370-b810-ce091165f7c2"
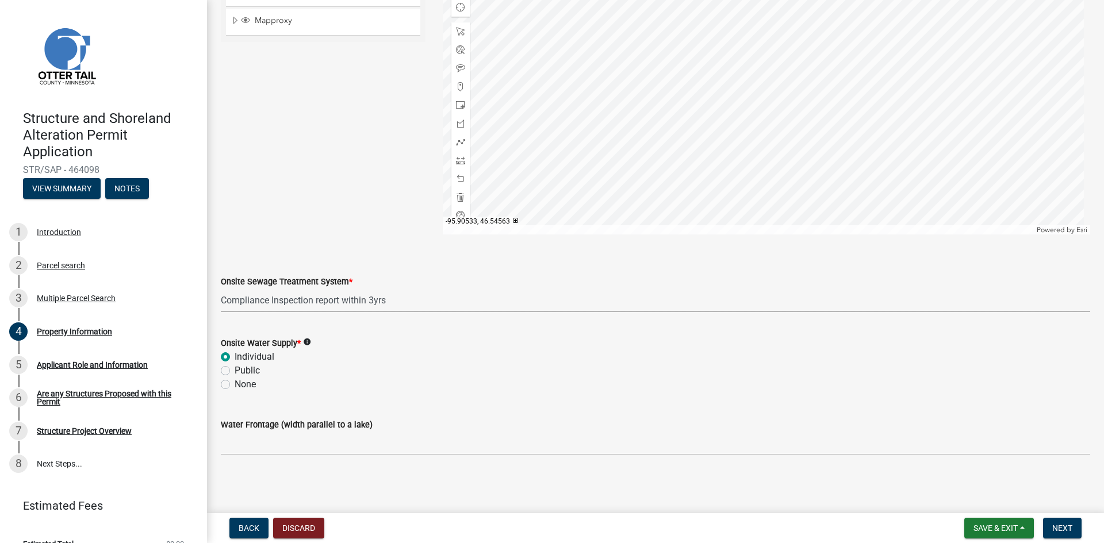
scroll to position [658, 0]
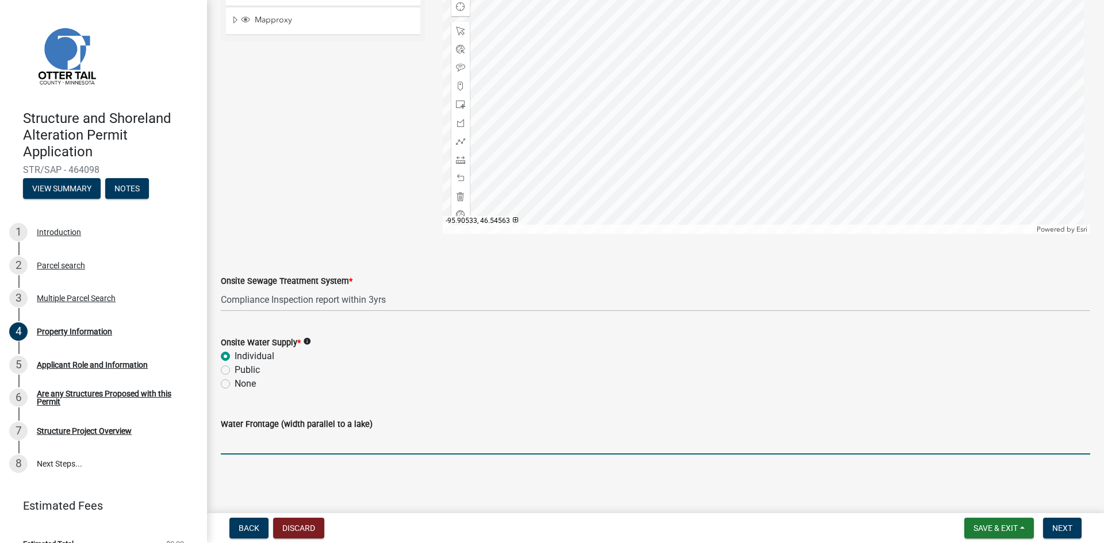
click at [359, 451] on input "Water Frontage (width parallel to a lake)" at bounding box center [655, 443] width 869 height 24
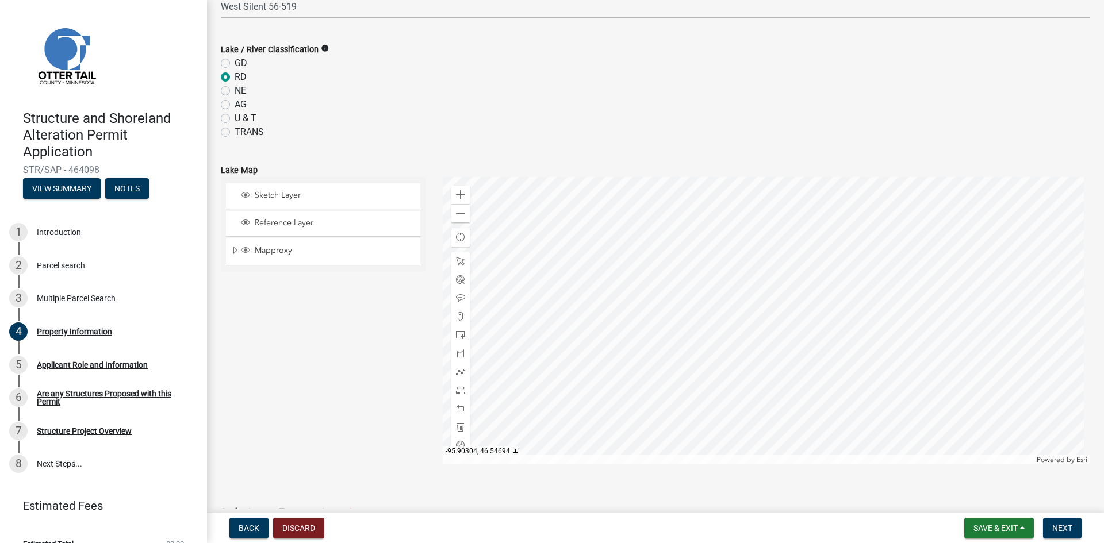
scroll to position [428, 0]
click at [732, 248] on div at bounding box center [767, 321] width 648 height 288
click at [798, 256] on div at bounding box center [767, 321] width 648 height 288
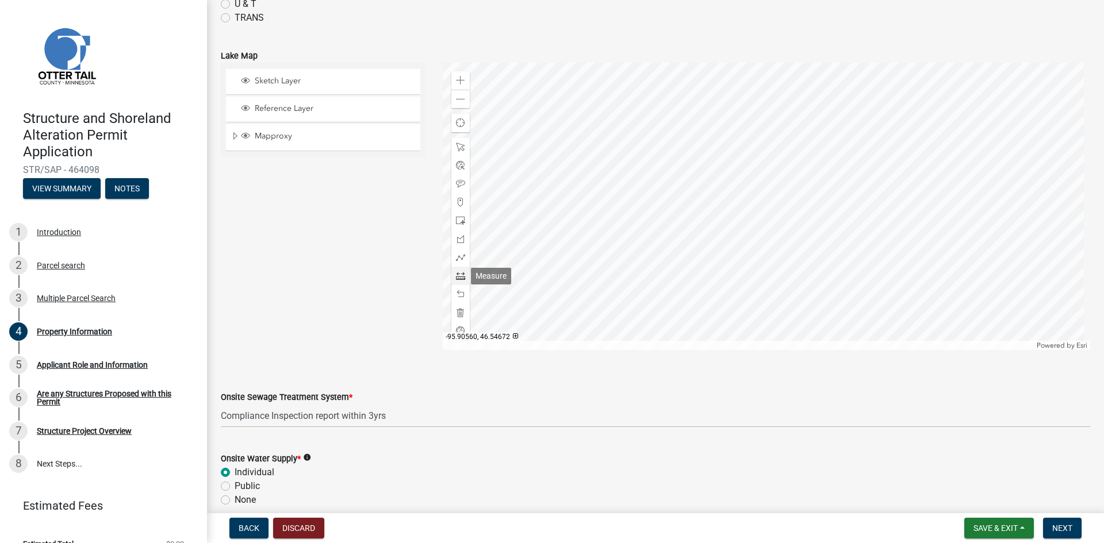
scroll to position [543, 0]
click at [456, 274] on span at bounding box center [460, 275] width 9 height 9
click at [733, 133] on div at bounding box center [767, 206] width 648 height 288
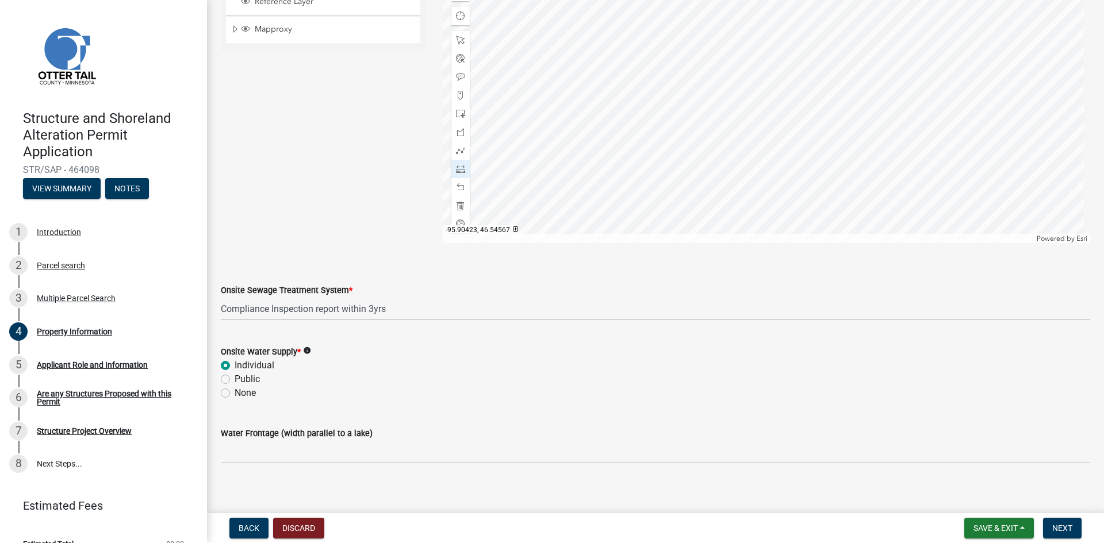
scroll to position [658, 0]
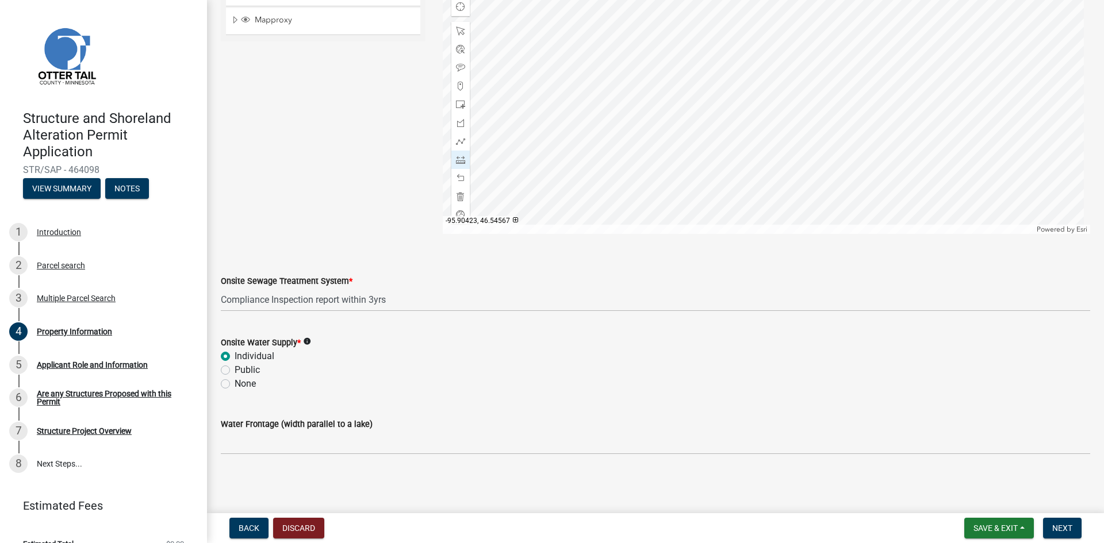
click at [266, 429] on label "Water Frontage (width parallel to a lake)" at bounding box center [297, 425] width 152 height 8
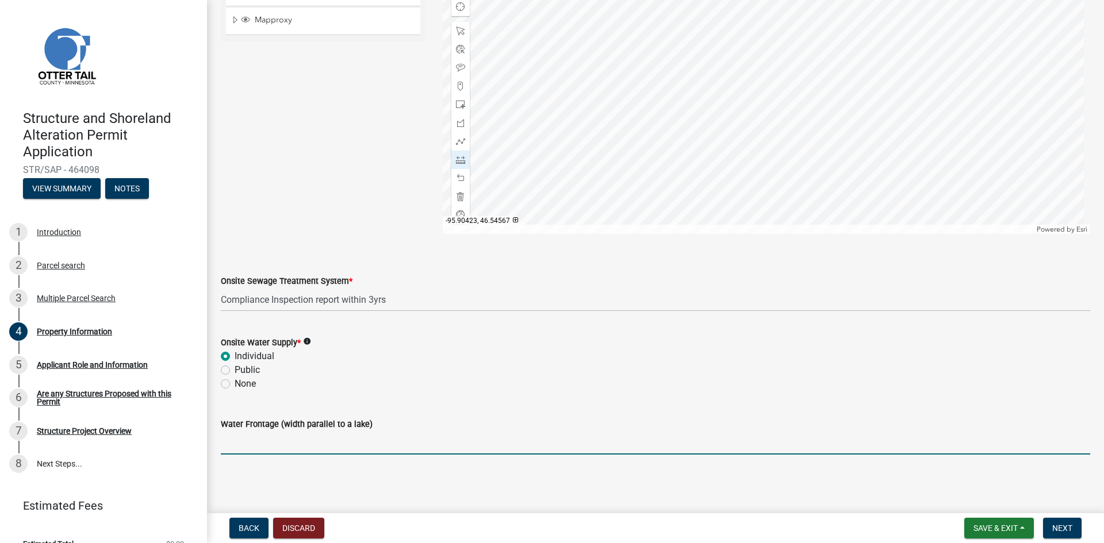
click at [266, 431] on input "Water Frontage (width parallel to a lake)" at bounding box center [655, 443] width 869 height 24
click at [265, 441] on input "Water Frontage (width parallel to a lake)" at bounding box center [655, 443] width 869 height 24
type input "160"
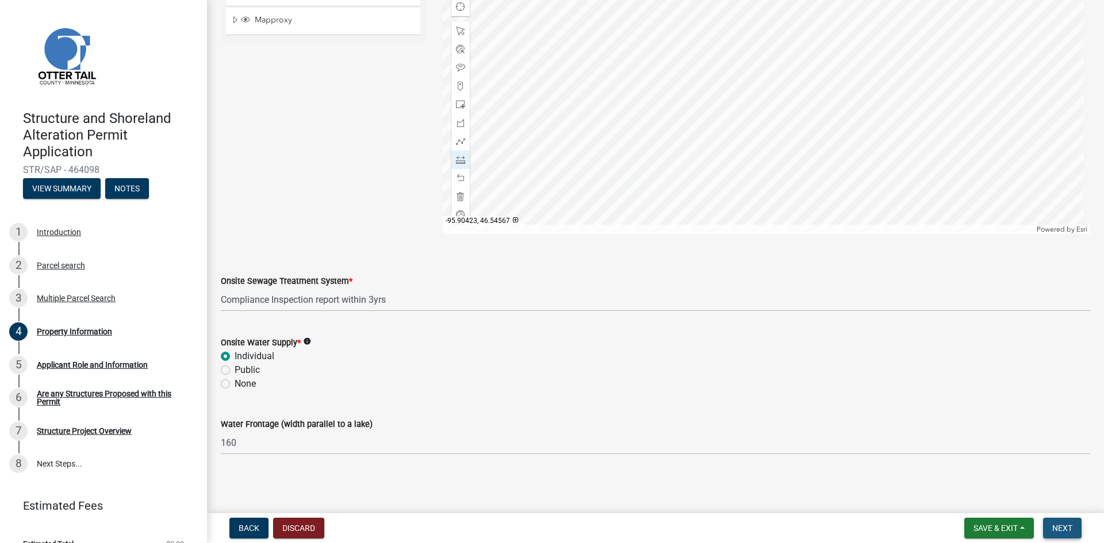
click at [1079, 528] on button "Next" at bounding box center [1062, 528] width 39 height 21
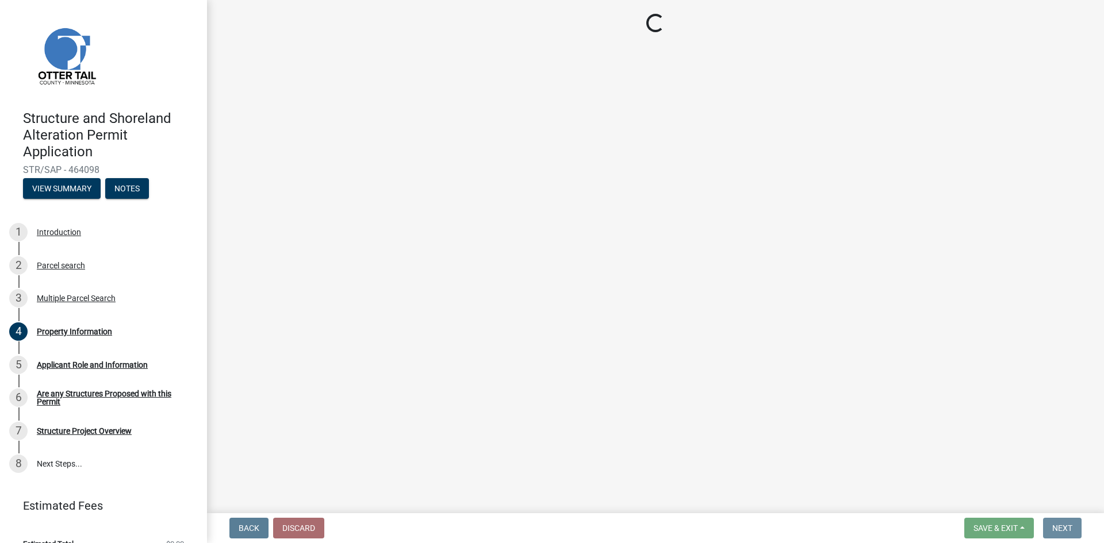
scroll to position [0, 0]
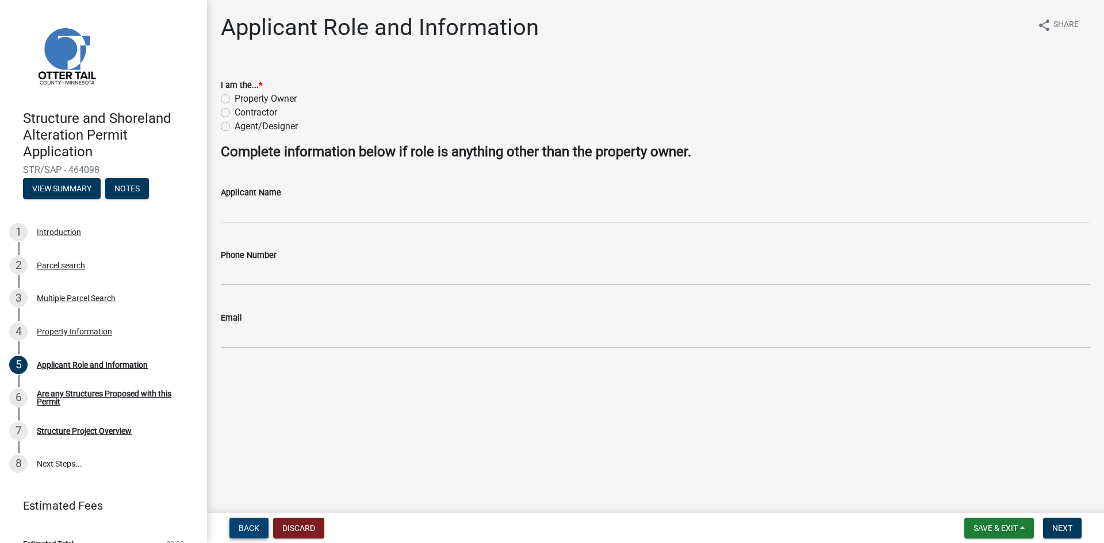
click at [247, 527] on span "Back" at bounding box center [249, 528] width 21 height 9
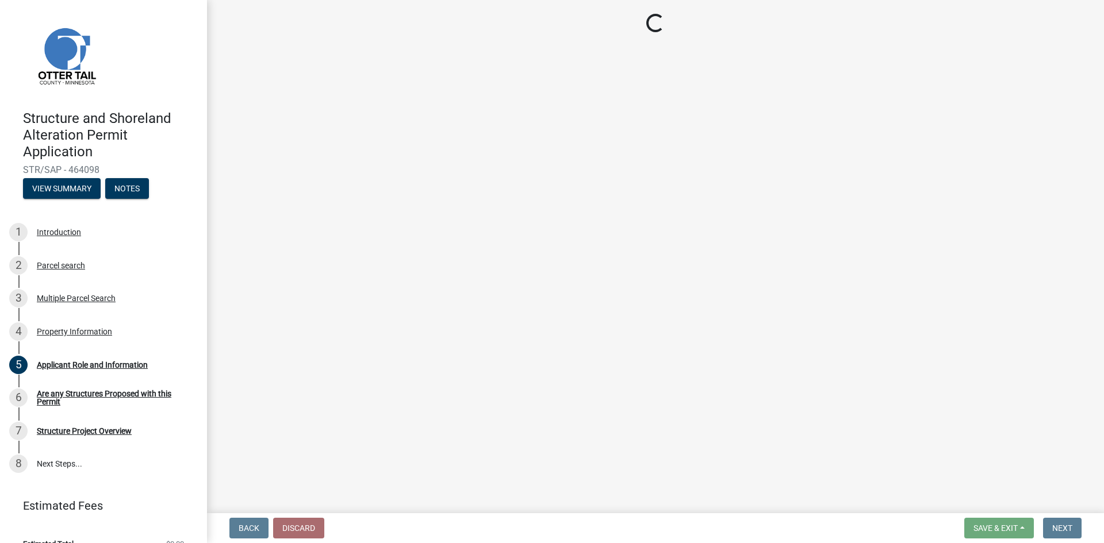
select select "dbf778e6-a81c-4efc-8012-8b84925966bc"
select select "9f52d7c9-96dd-4370-b810-ce091165f7c2"
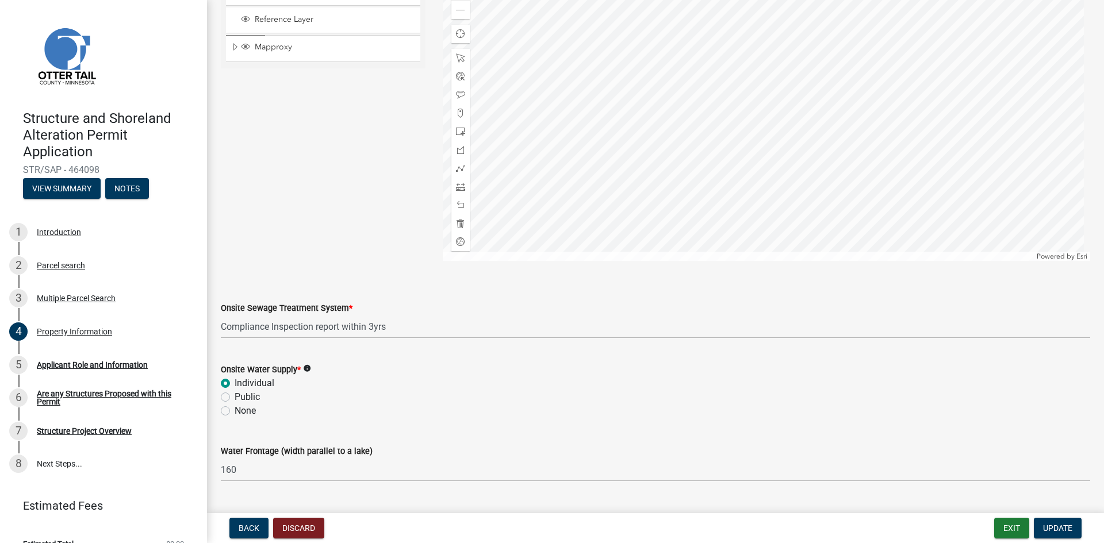
scroll to position [632, 0]
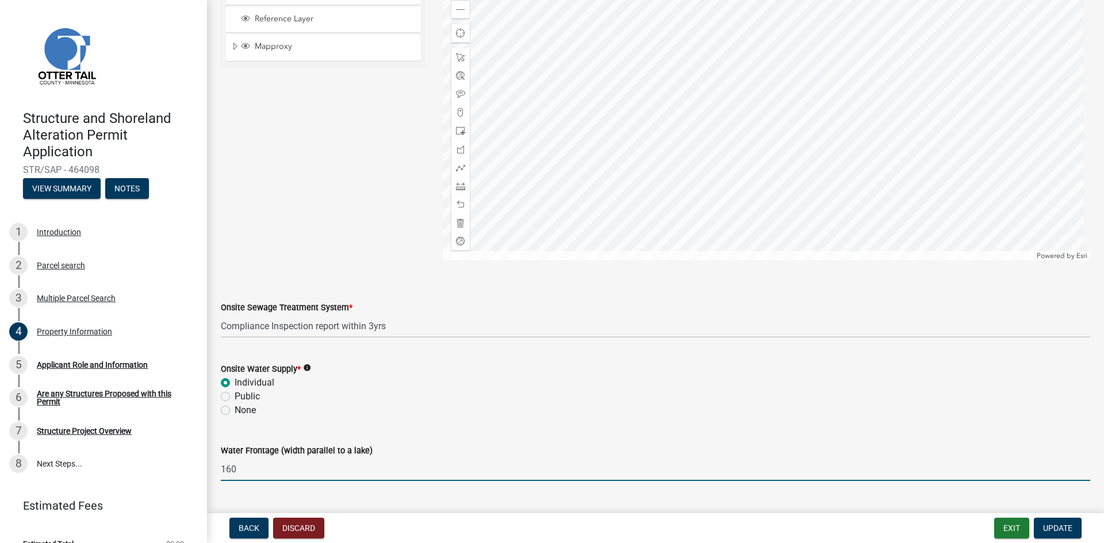
click at [329, 470] on input "160" at bounding box center [655, 470] width 869 height 24
type input "160 ft"
click at [1064, 531] on span "Update" at bounding box center [1057, 528] width 29 height 9
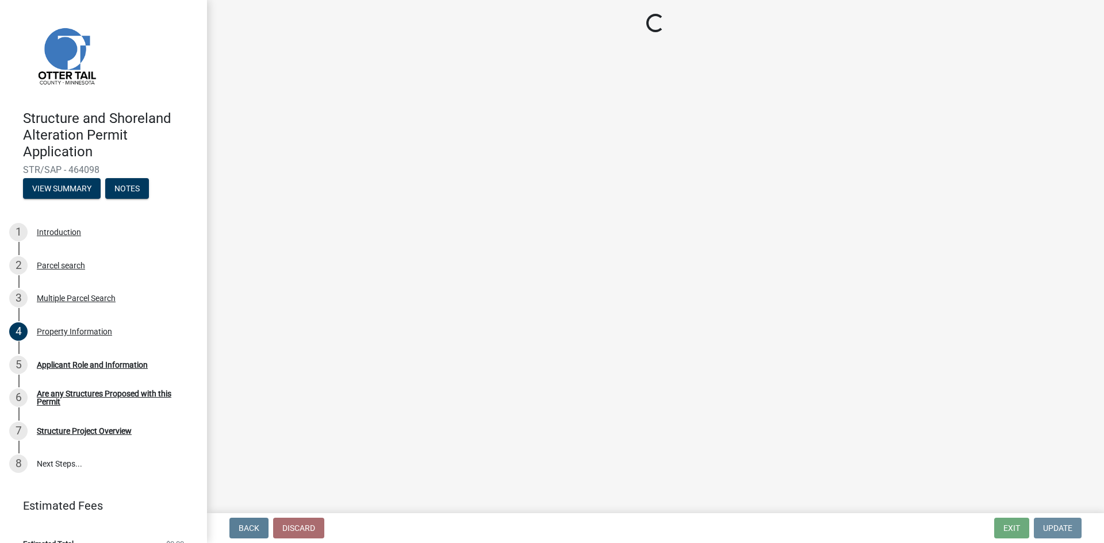
scroll to position [0, 0]
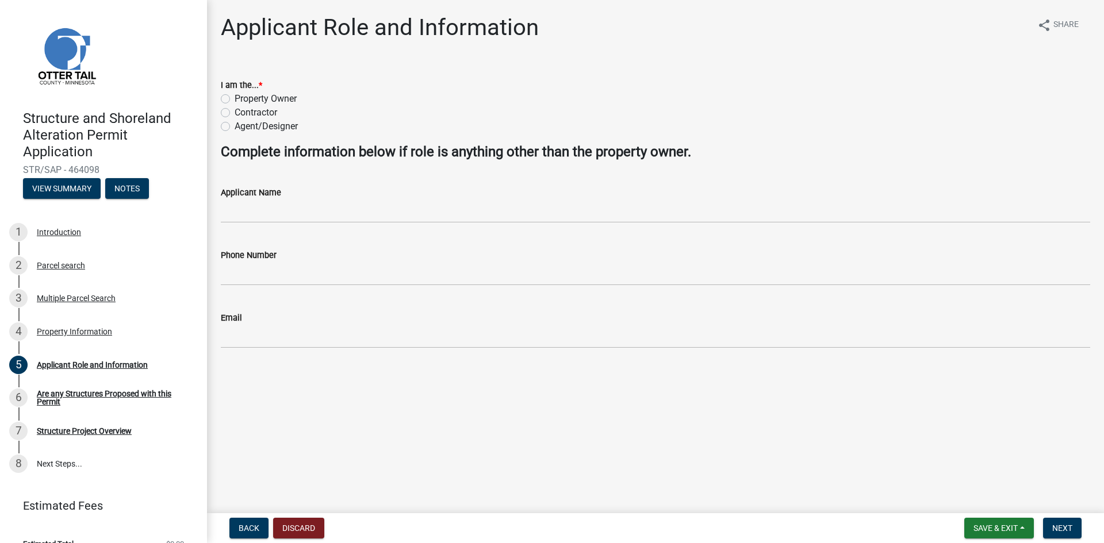
click at [230, 97] on div "Property Owner" at bounding box center [655, 99] width 869 height 14
click at [235, 98] on label "Property Owner" at bounding box center [266, 99] width 62 height 14
click at [235, 98] on input "Property Owner" at bounding box center [238, 95] width 7 height 7
radio input "true"
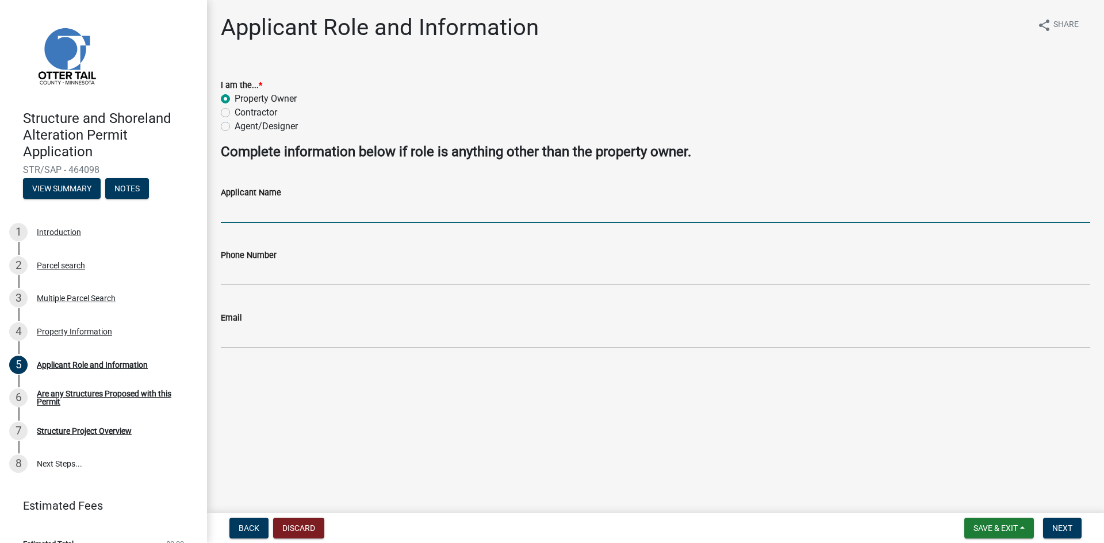
drag, startPoint x: 266, startPoint y: 209, endPoint x: 272, endPoint y: 208, distance: 5.8
click at [267, 209] on input "Applicant Name" at bounding box center [655, 212] width 869 height 24
type input "[PERSON_NAME]"
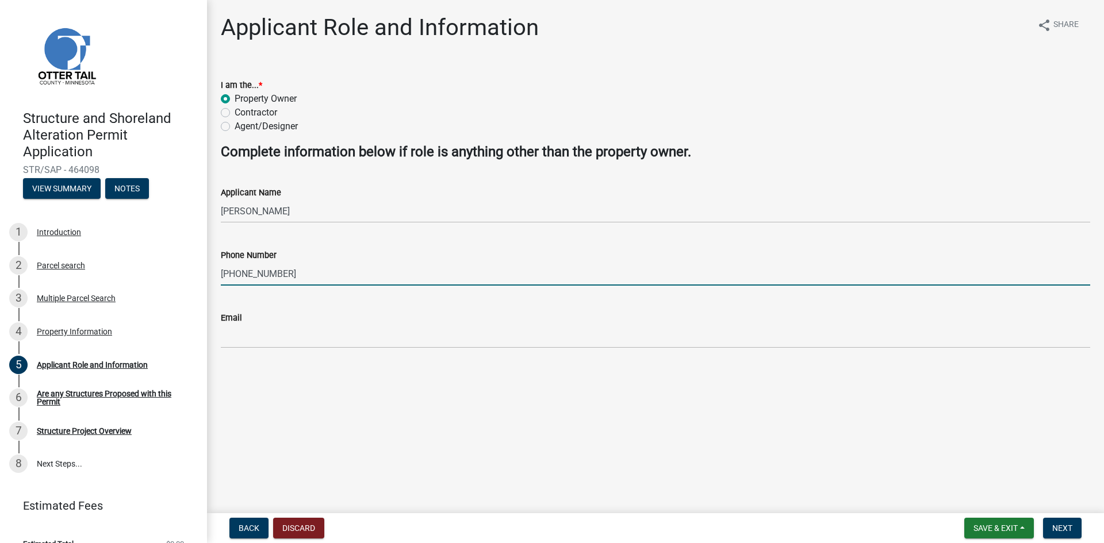
type input "701-367-2052"
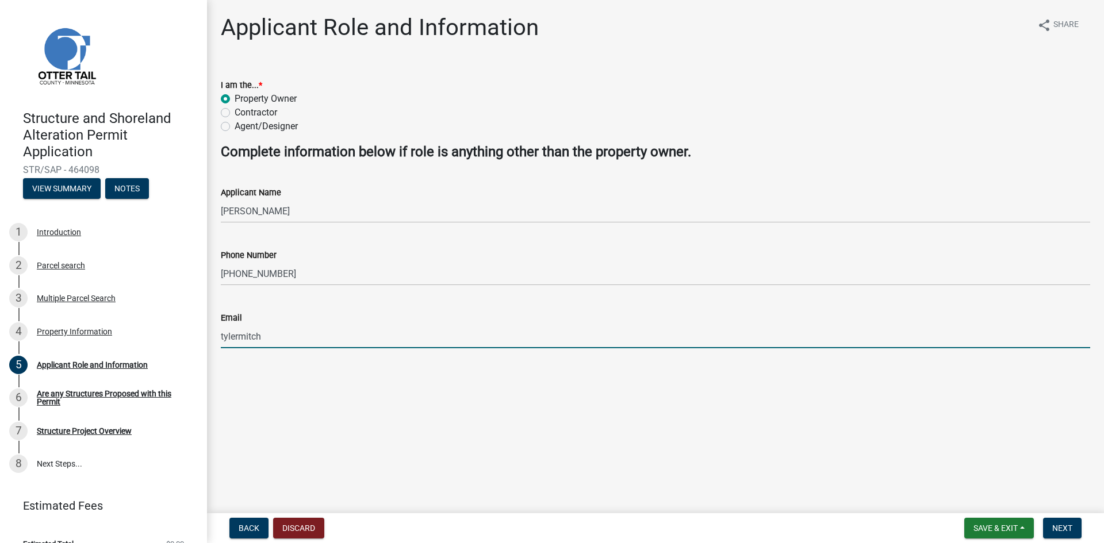
type input "[EMAIL_ADDRESS][DOMAIN_NAME]"
click at [1061, 527] on span "Next" at bounding box center [1062, 528] width 20 height 9
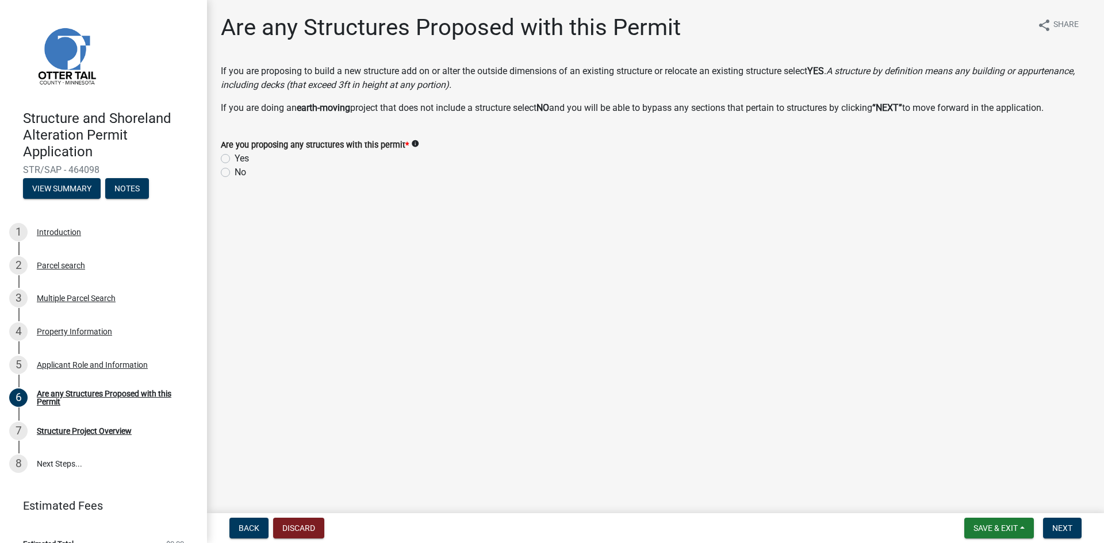
click at [235, 163] on label "Yes" at bounding box center [242, 159] width 14 height 14
click at [235, 159] on input "Yes" at bounding box center [238, 155] width 7 height 7
radio input "true"
click at [1075, 533] on button "Next" at bounding box center [1062, 528] width 39 height 21
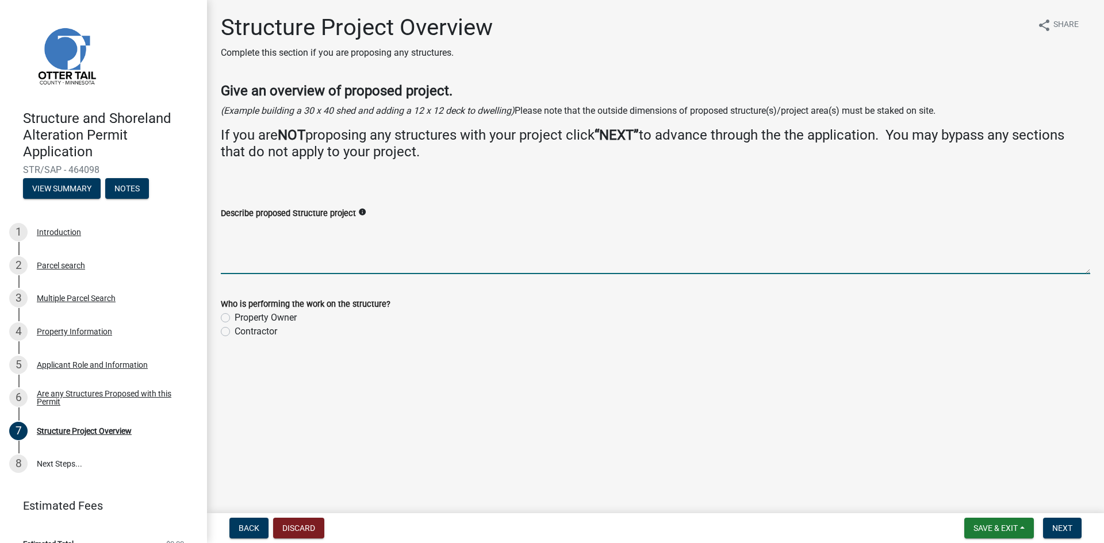
click at [350, 262] on textarea "Describe proposed Structure project" at bounding box center [655, 247] width 869 height 54
click at [348, 265] on textarea "Describe proposed Structure project" at bounding box center [655, 247] width 869 height 54
click at [334, 233] on textarea "Describe proposed Structure project" at bounding box center [655, 247] width 869 height 54
click at [358, 212] on icon "info" at bounding box center [362, 212] width 8 height 8
click at [347, 229] on textarea "Describe proposed Structure project" at bounding box center [655, 247] width 869 height 54
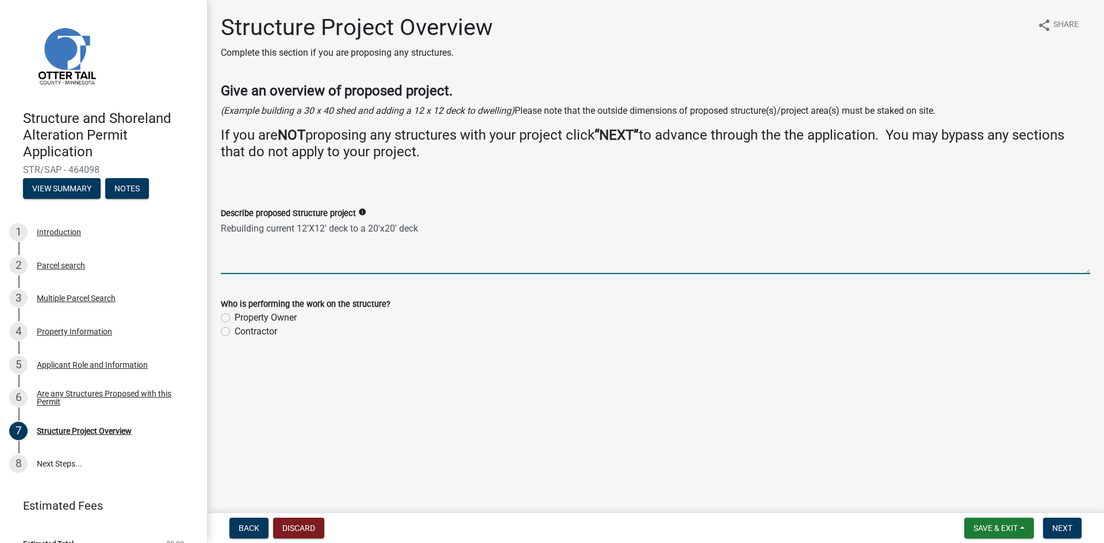
click at [297, 231] on textarea "Rebuilding current 12'X12' deck to a 20'x20' deck" at bounding box center [655, 247] width 869 height 54
click at [468, 232] on textarea "Rebuilding current detached (freestanding) 12'X12' deck to a 20'x20' deck" at bounding box center [655, 247] width 869 height 54
click at [403, 235] on textarea "Rebuilding current detached (freestanding) 12'X12' deck to a 20'x20' deck" at bounding box center [655, 247] width 869 height 54
click at [391, 228] on textarea "Rebuilding current detached (freestanding) 12'X12' deck to a 20'x20' deck" at bounding box center [655, 247] width 869 height 54
drag, startPoint x: 394, startPoint y: 228, endPoint x: 300, endPoint y: 231, distance: 94.3
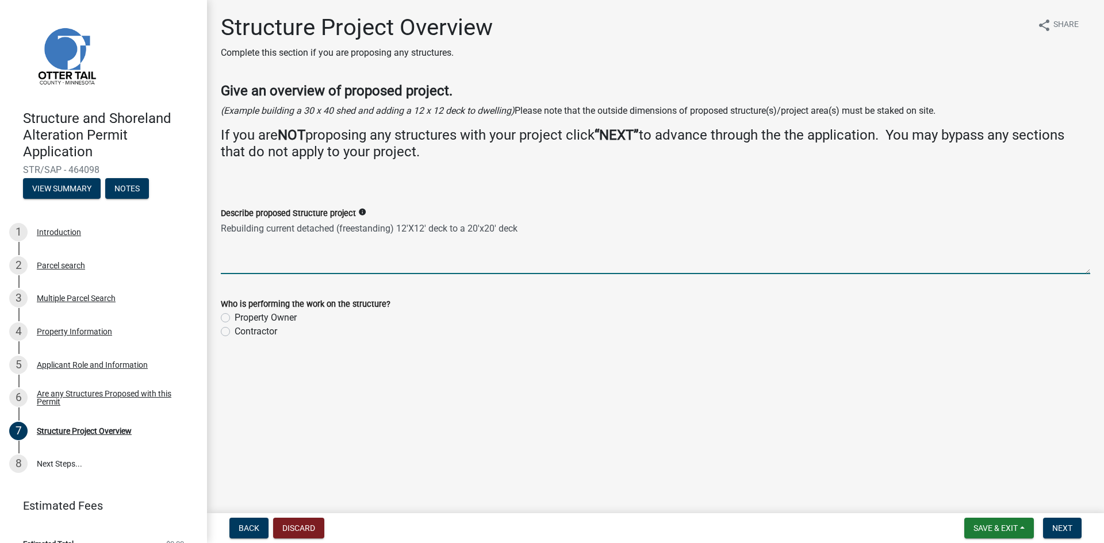
click at [300, 231] on textarea "Rebuilding current detached (freestanding) 12'X12' deck to a 20'x20' deck" at bounding box center [655, 247] width 869 height 54
click at [468, 228] on textarea "Rebuilding current detached (freestanding) 12'X12' deck to a 20'x20' deck" at bounding box center [655, 247] width 869 height 54
paste textarea "detached (freestanding)"
click at [465, 232] on textarea "Rebuilding current detached (freestanding) 12'X12' deck to adetached (freestand…" at bounding box center [655, 247] width 869 height 54
drag, startPoint x: 538, startPoint y: 248, endPoint x: 571, endPoint y: 259, distance: 34.7
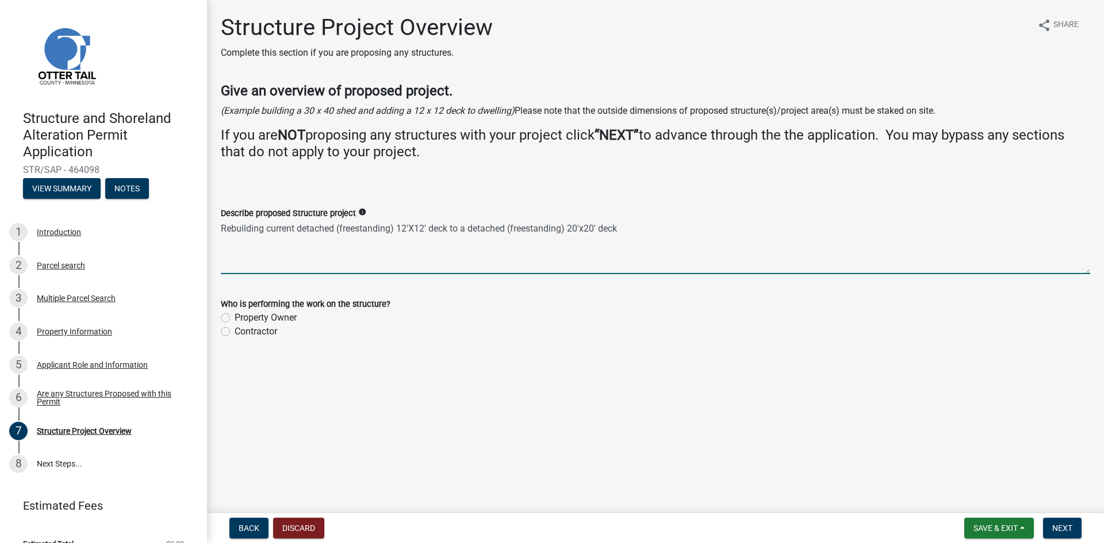
click at [540, 250] on textarea "Rebuilding current detached (freestanding) 12'X12' deck to a detached (freestan…" at bounding box center [655, 247] width 869 height 54
click at [633, 235] on textarea "Rebuilding current detached (freestanding) 12'X12' deck to a detached (freestan…" at bounding box center [655, 247] width 869 height 54
type textarea "Rebuilding current detached (freestanding) 12'X12' deck to a detached (freestan…"
click at [264, 315] on label "Property Owner" at bounding box center [266, 318] width 62 height 14
click at [242, 315] on input "Property Owner" at bounding box center [238, 314] width 7 height 7
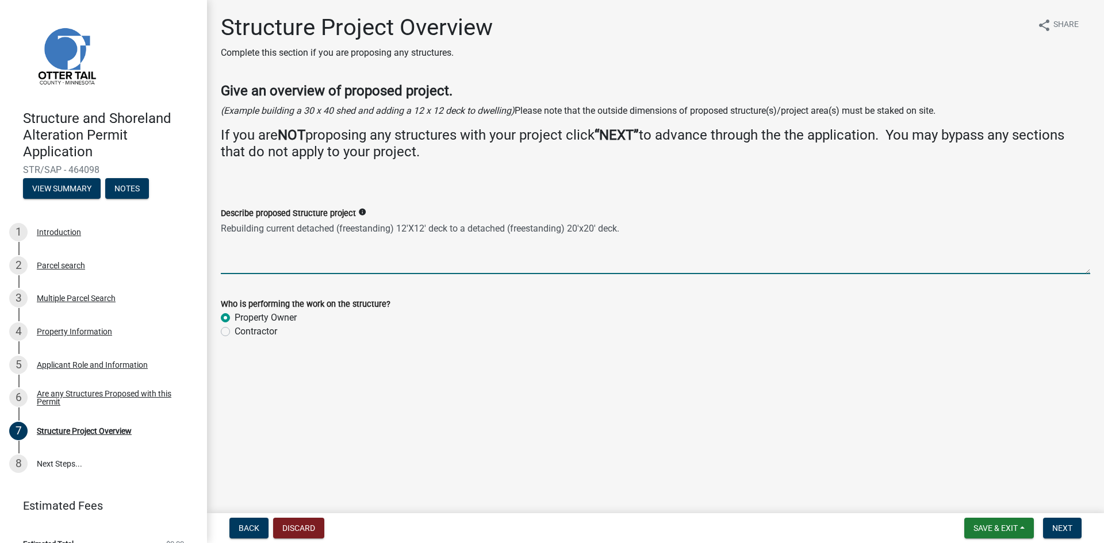
radio input "true"
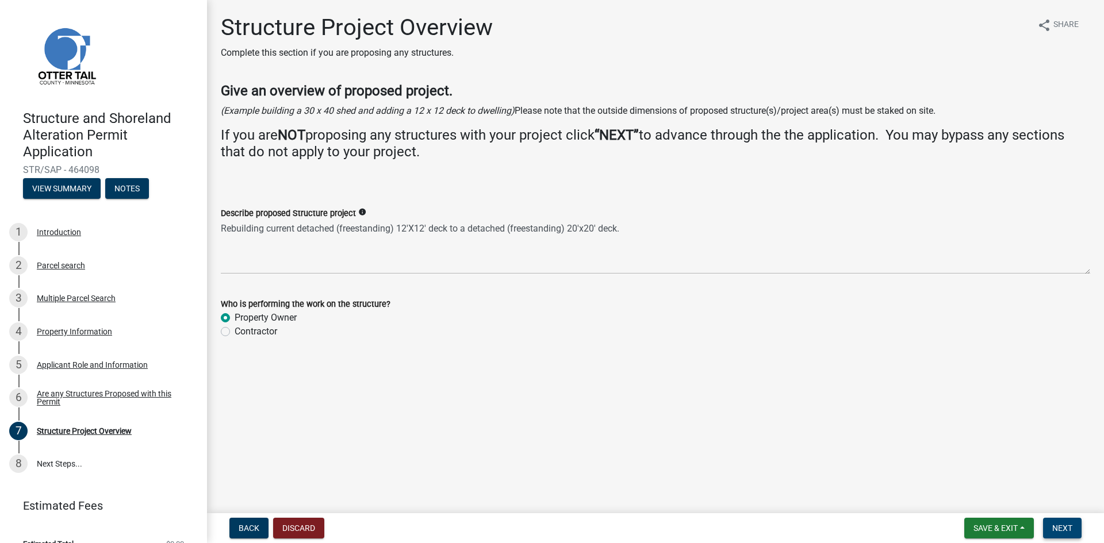
click at [1066, 526] on span "Next" at bounding box center [1062, 528] width 20 height 9
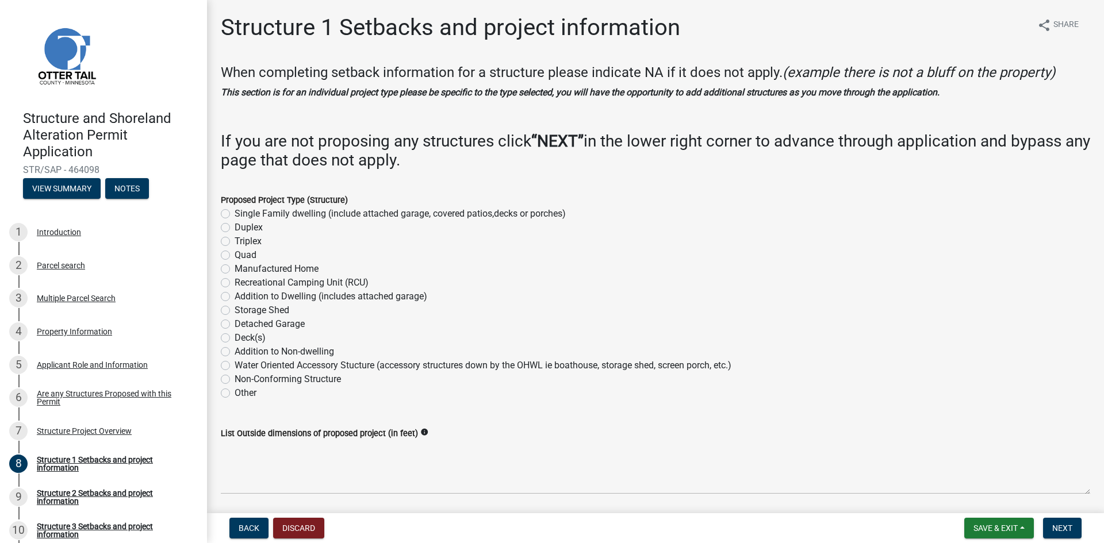
click at [251, 209] on label "Single Family dwelling (include attached garage, covered patios,decks or porche…" at bounding box center [400, 214] width 331 height 14
click at [242, 209] on input "Single Family dwelling (include attached garage, covered patios,decks or porche…" at bounding box center [238, 210] width 7 height 7
radio input "true"
click at [237, 338] on label "Deck(s)" at bounding box center [250, 338] width 31 height 14
click at [237, 338] on input "Deck(s)" at bounding box center [238, 334] width 7 height 7
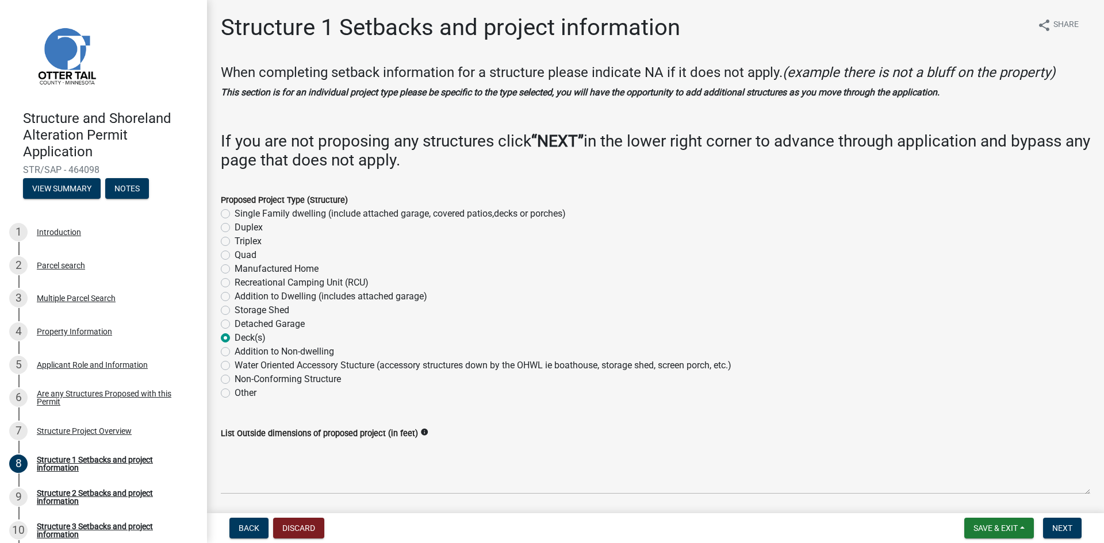
radio input "true"
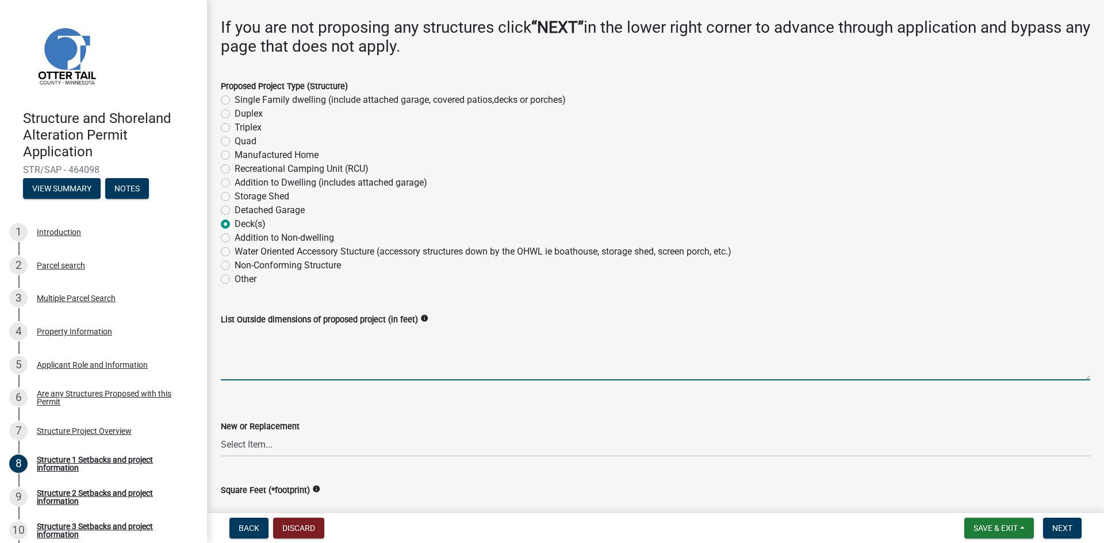
scroll to position [114, 0]
click at [262, 367] on textarea "List Outside dimensions of proposed project (in feet)" at bounding box center [655, 353] width 869 height 54
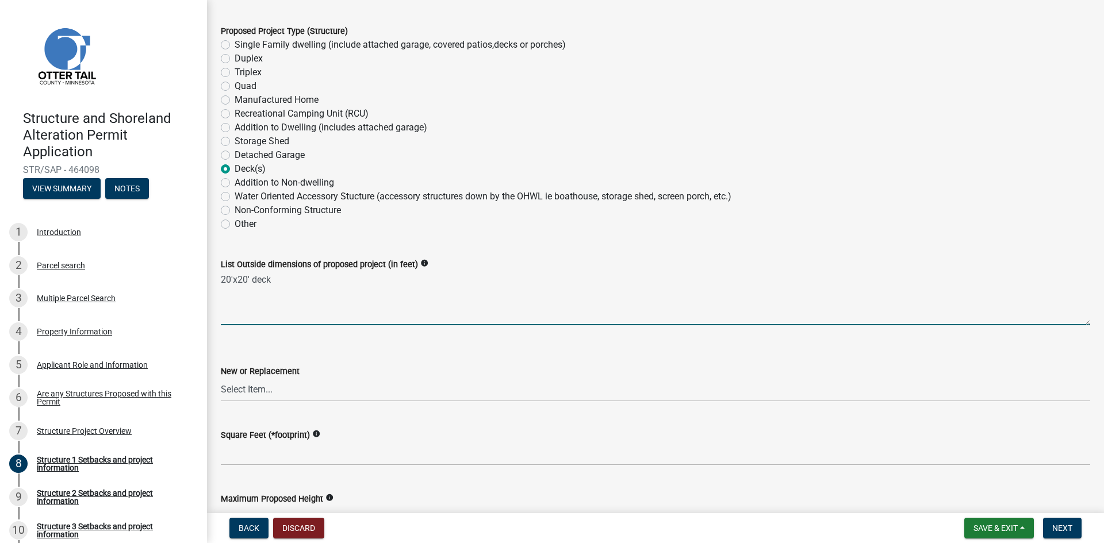
type textarea "20'x20' deck"
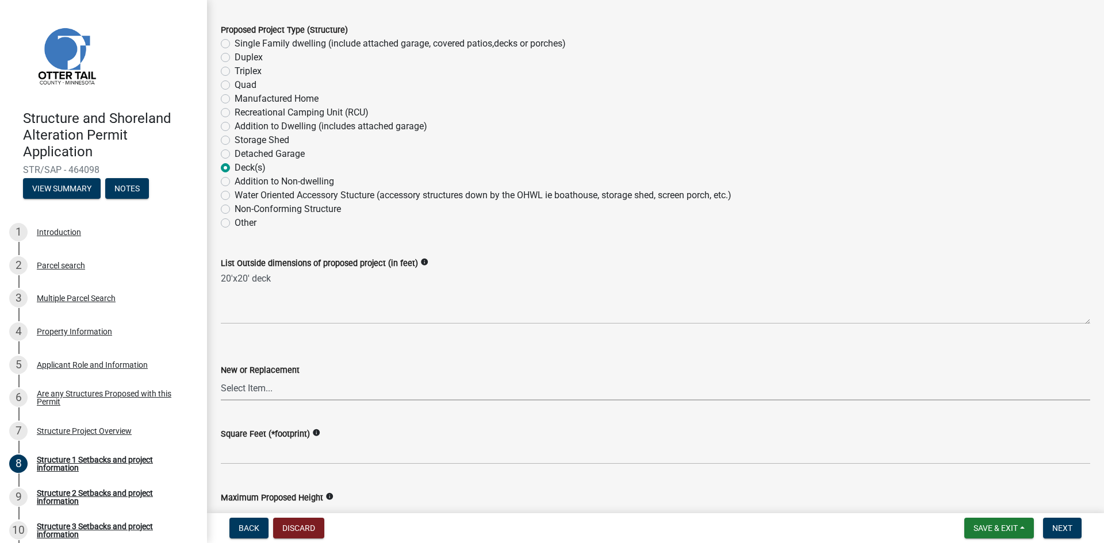
click at [317, 380] on select "Select Item... New Replacement" at bounding box center [655, 389] width 869 height 24
click at [318, 385] on select "Select Item... New Replacement" at bounding box center [655, 388] width 869 height 24
click at [306, 393] on select "Select Item... New Replacement" at bounding box center [655, 388] width 869 height 24
click at [221, 376] on select "Select Item... New Replacement" at bounding box center [655, 388] width 869 height 24
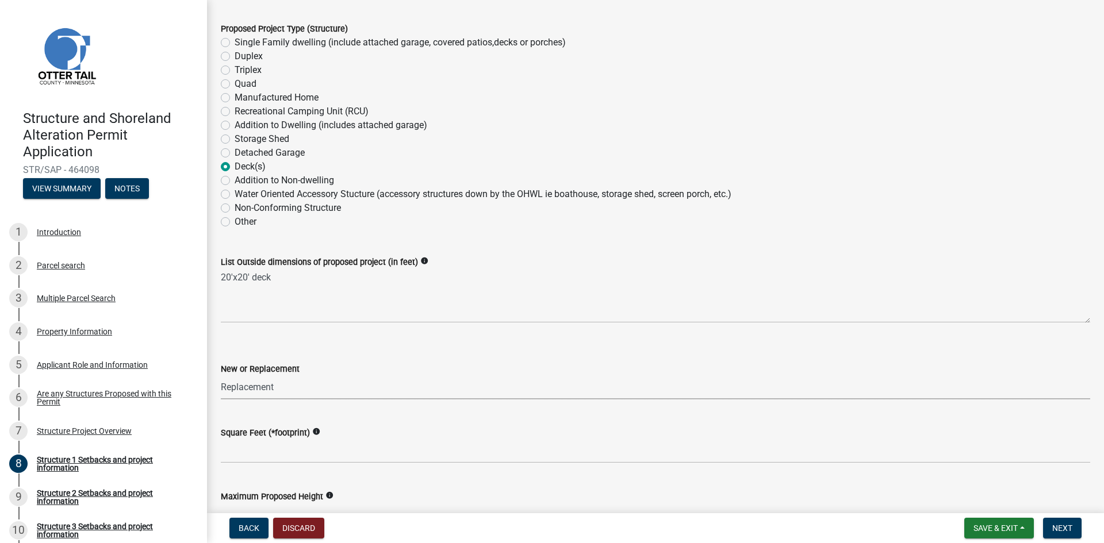
select select "a3cc236c-43aa-406a-8353-e0398d57c407"
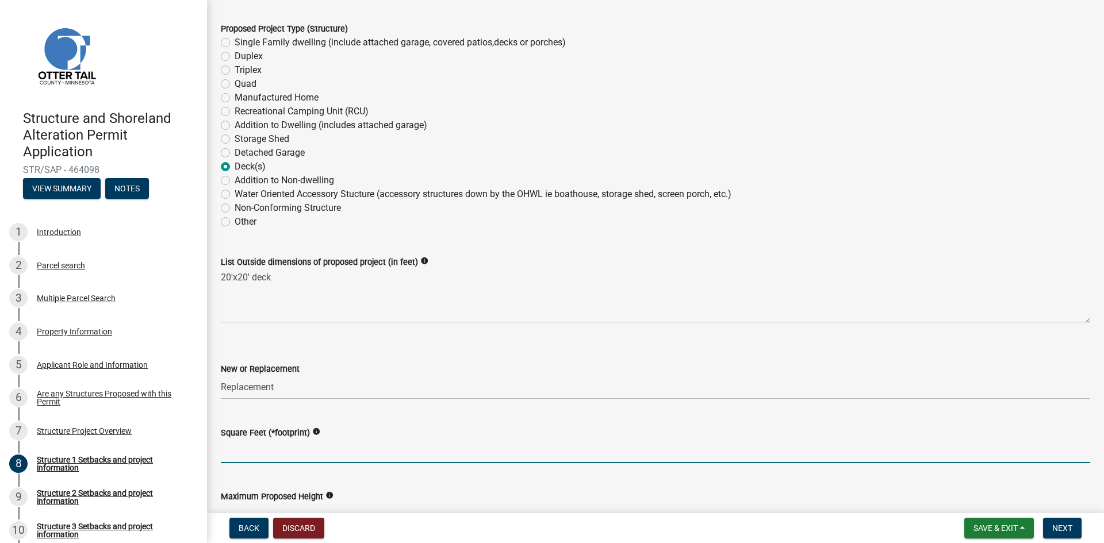
click at [293, 453] on input "text" at bounding box center [655, 452] width 869 height 24
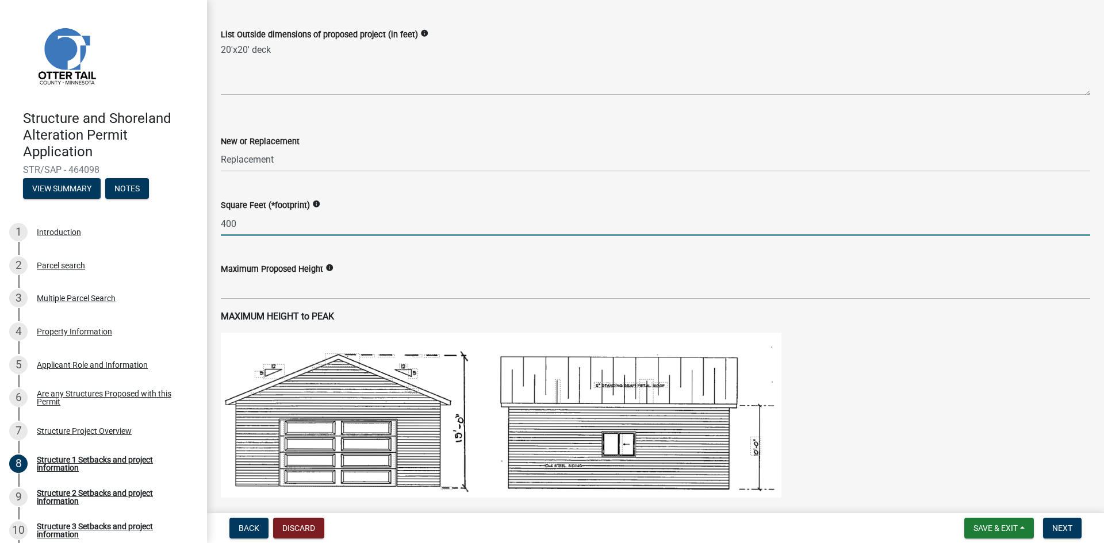
scroll to position [401, 0]
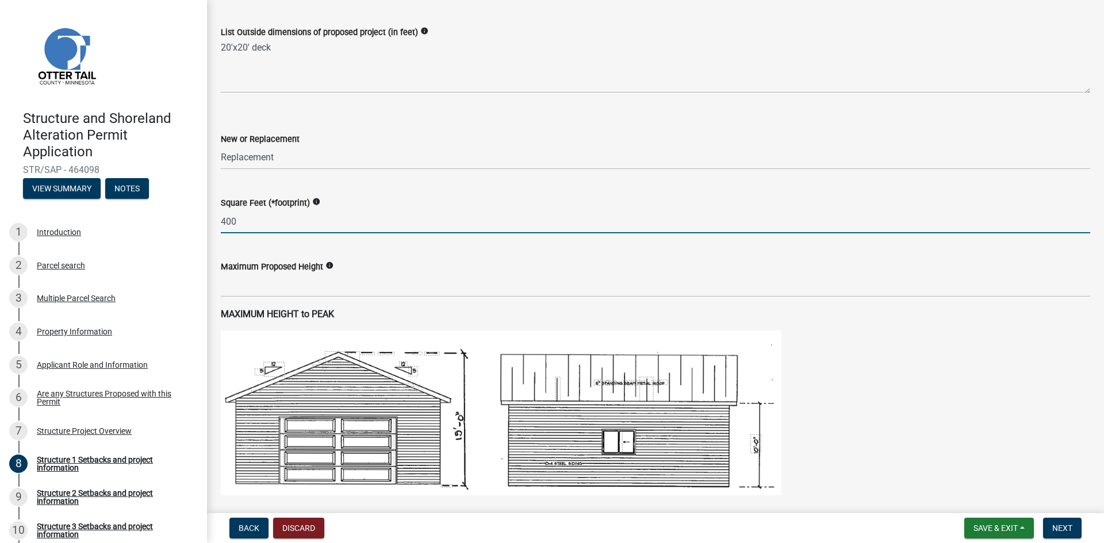
type input "400"
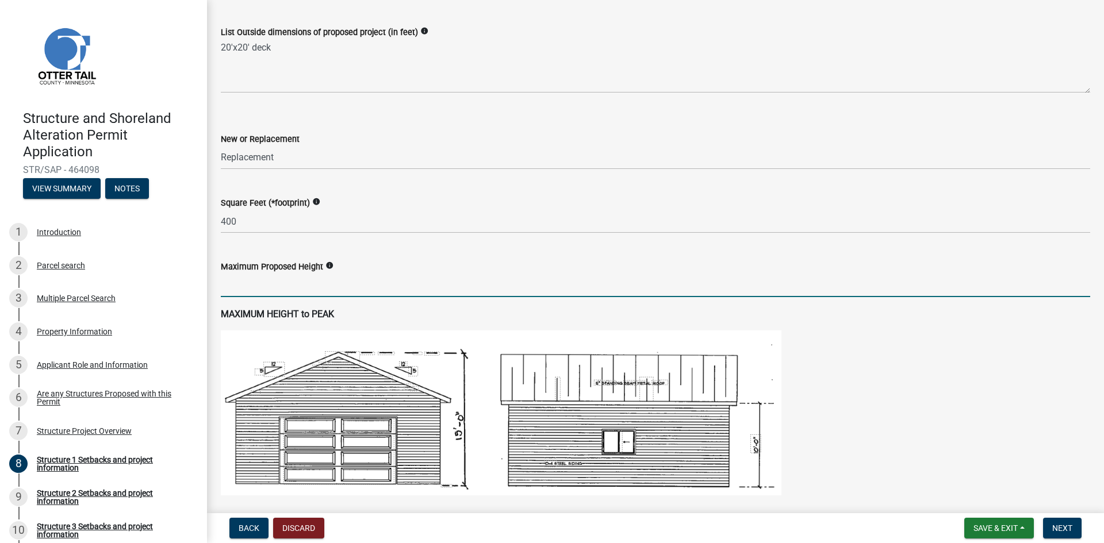
click at [255, 288] on input "text" at bounding box center [655, 286] width 869 height 24
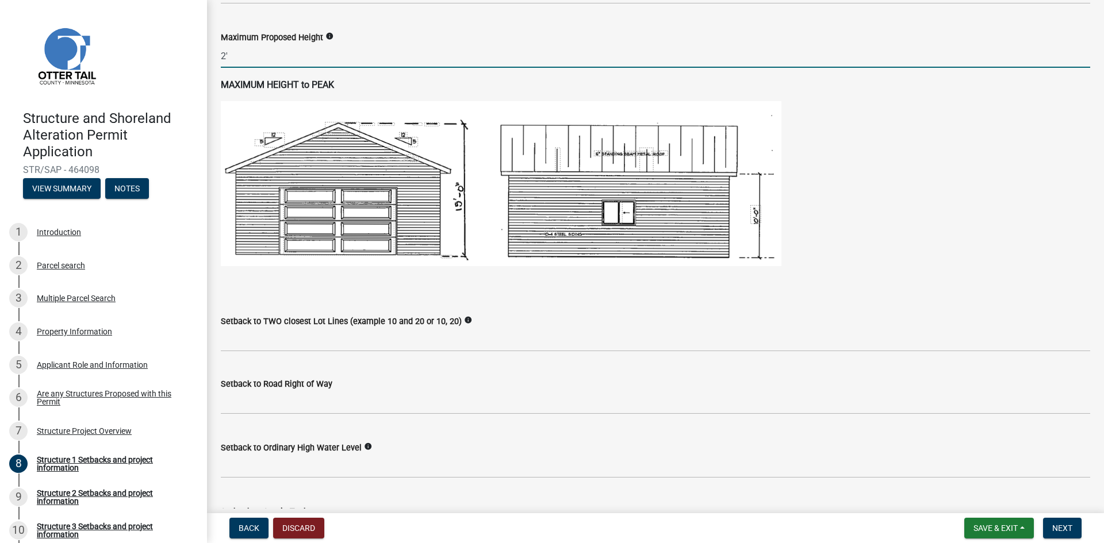
scroll to position [631, 0]
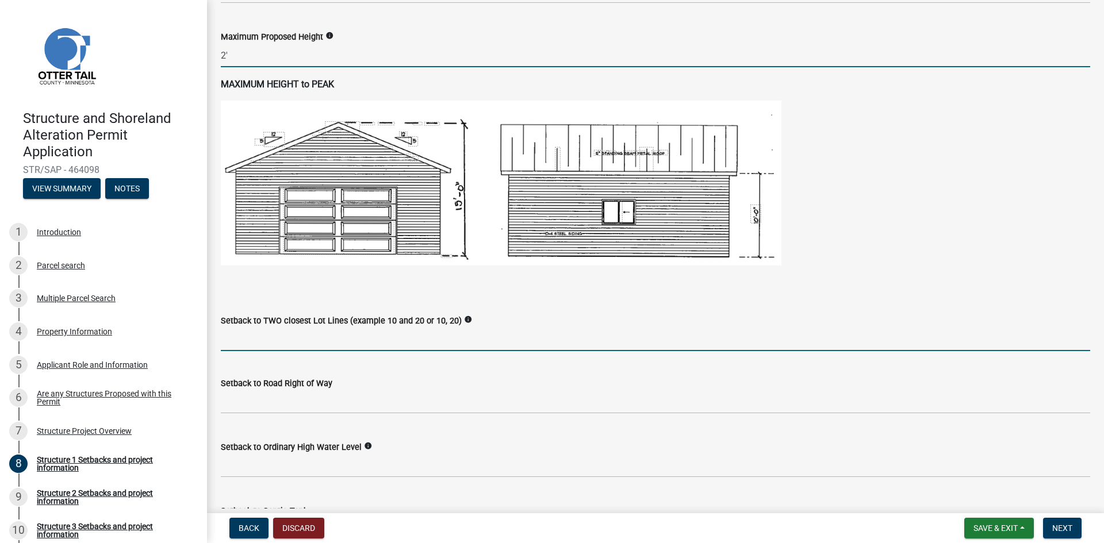
type input "2"
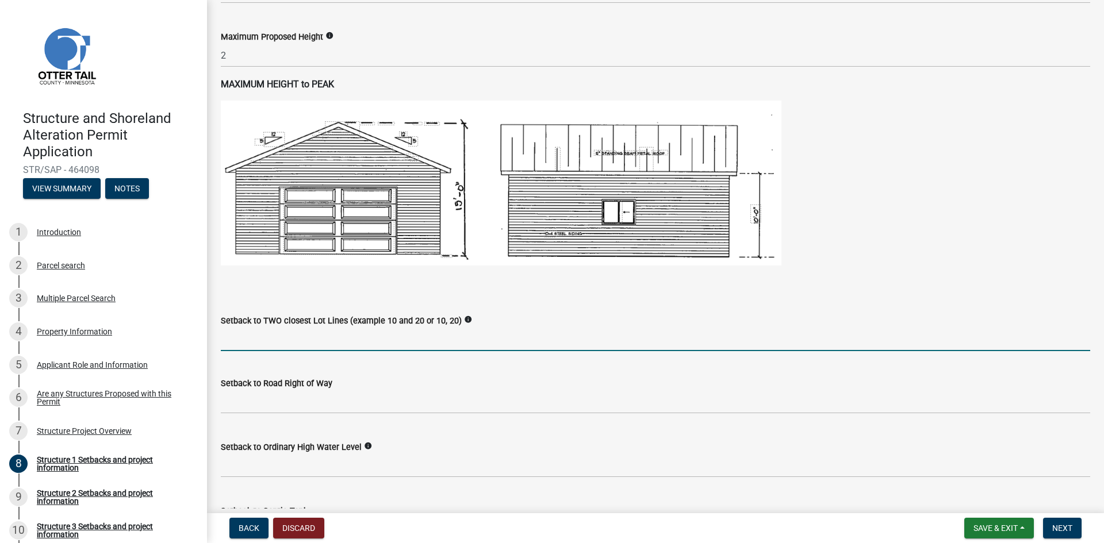
click at [264, 343] on input "Setback to TWO closest Lot Lines (example 10 and 20 or 10, 20)" at bounding box center [655, 340] width 869 height 24
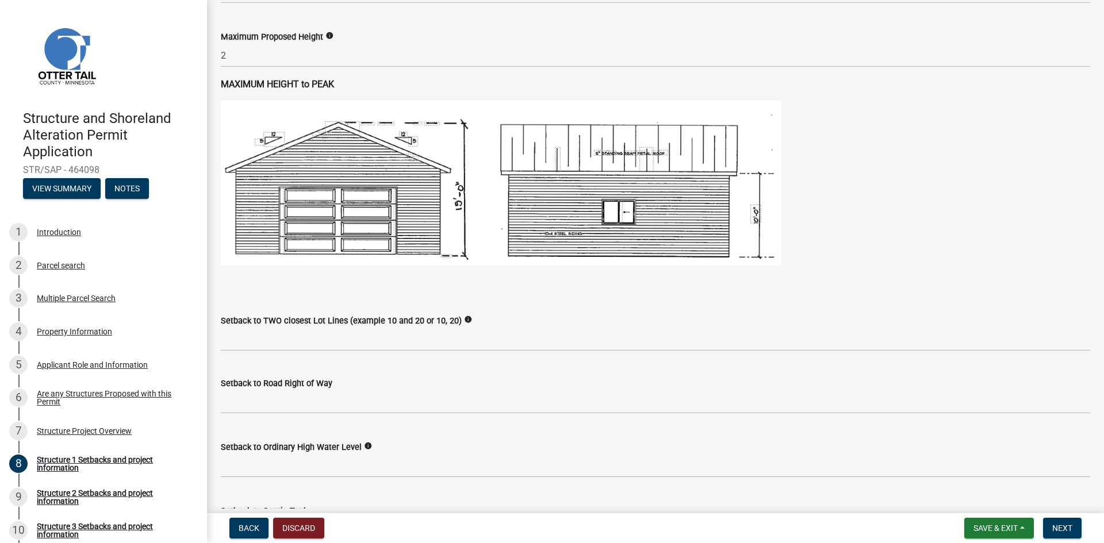
click at [464, 319] on icon "info" at bounding box center [468, 320] width 8 height 8
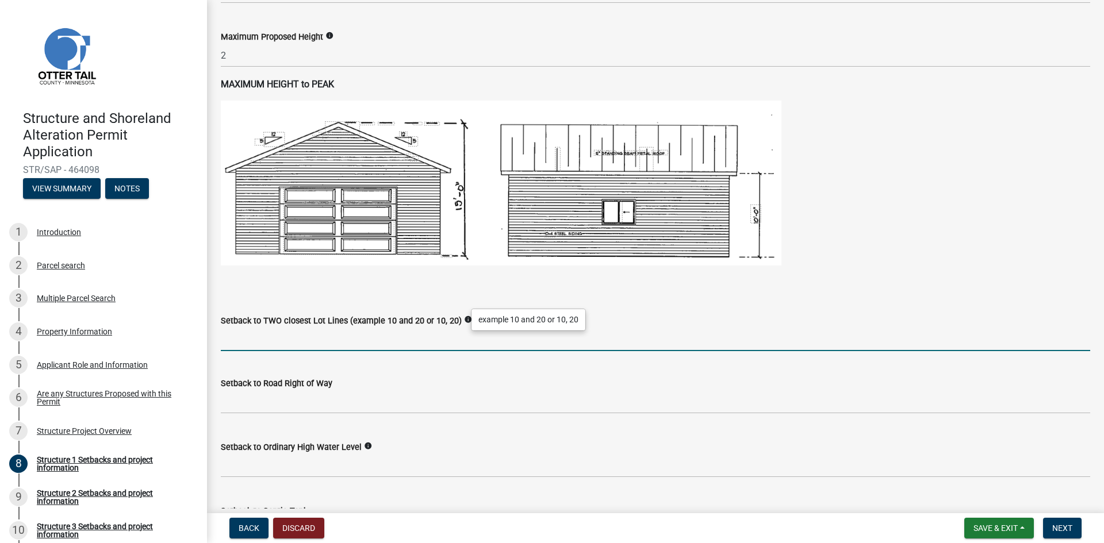
click at [453, 336] on input "Setback to TWO closest Lot Lines (example 10 and 20 or 10, 20)" at bounding box center [655, 340] width 869 height 24
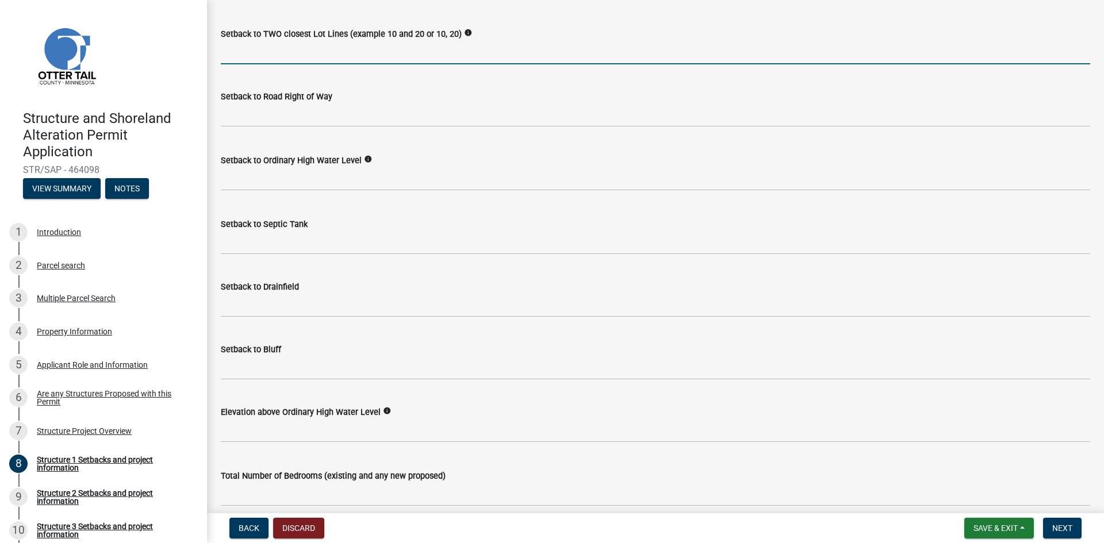
scroll to position [919, 0]
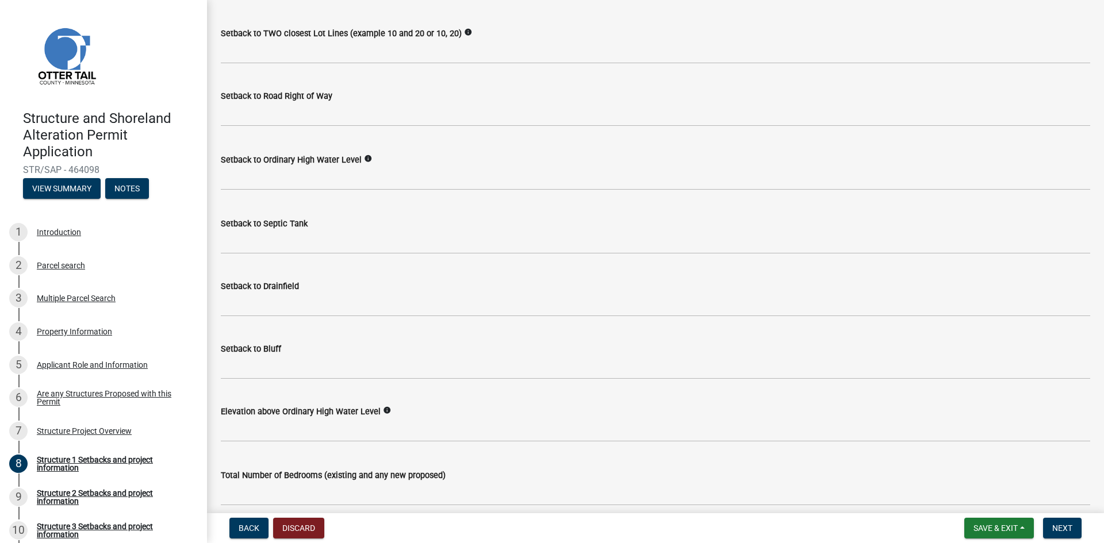
click at [365, 158] on icon "info" at bounding box center [368, 159] width 8 height 8
click at [980, 530] on span "Save & Exit" at bounding box center [996, 528] width 44 height 9
click at [992, 498] on button "Save & Exit" at bounding box center [988, 499] width 92 height 28
